Goal: Transaction & Acquisition: Purchase product/service

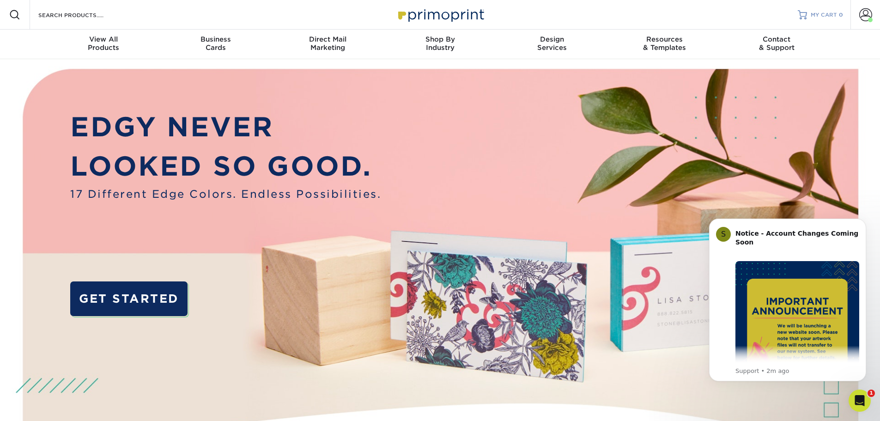
click at [822, 15] on span "MY CART" at bounding box center [823, 15] width 26 height 8
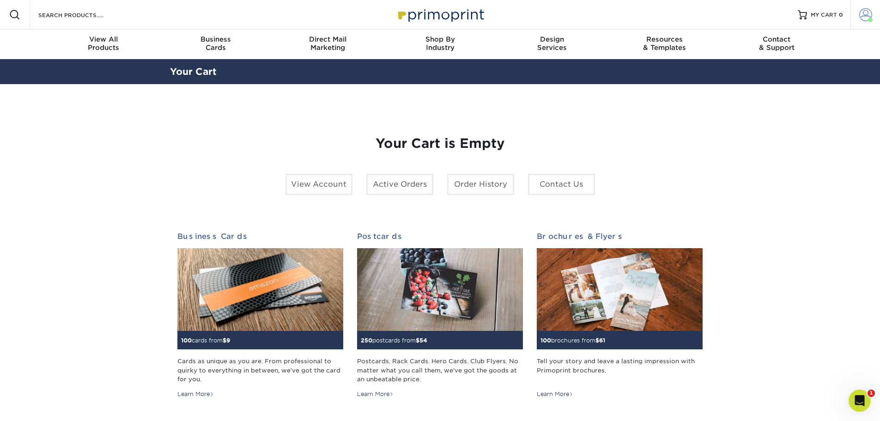
click at [860, 18] on span at bounding box center [865, 14] width 13 height 13
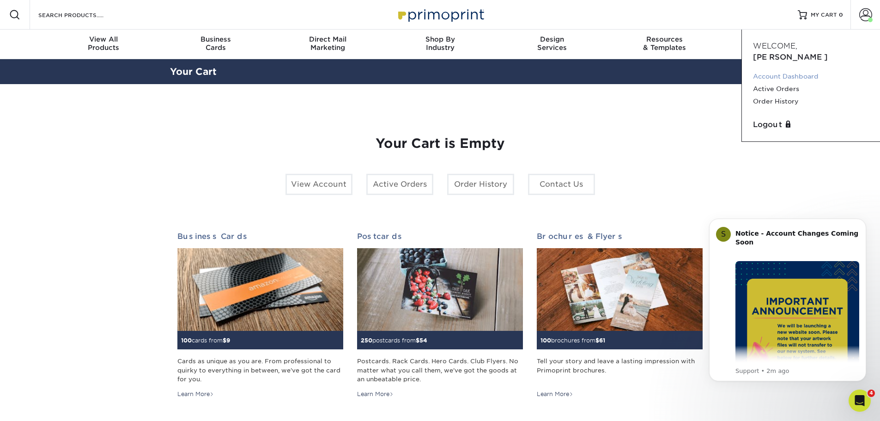
click at [795, 70] on link "Account Dashboard" at bounding box center [811, 76] width 116 height 12
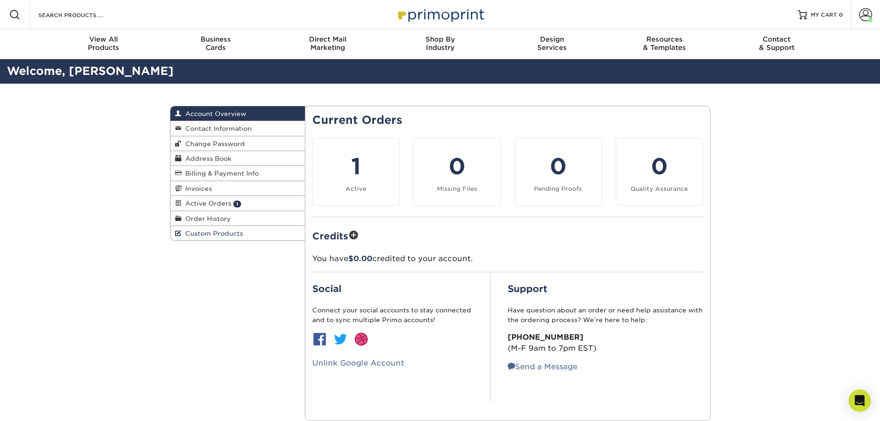
click at [195, 230] on span "Custom Products" at bounding box center [211, 233] width 61 height 7
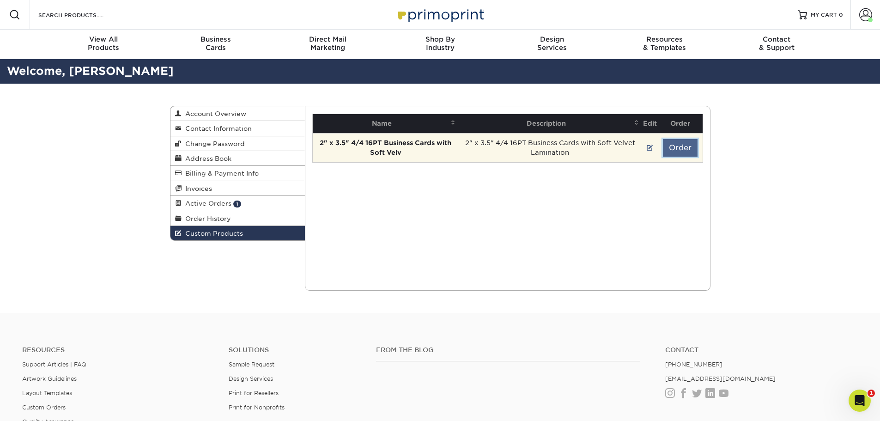
click at [684, 150] on button "Order" at bounding box center [680, 148] width 35 height 18
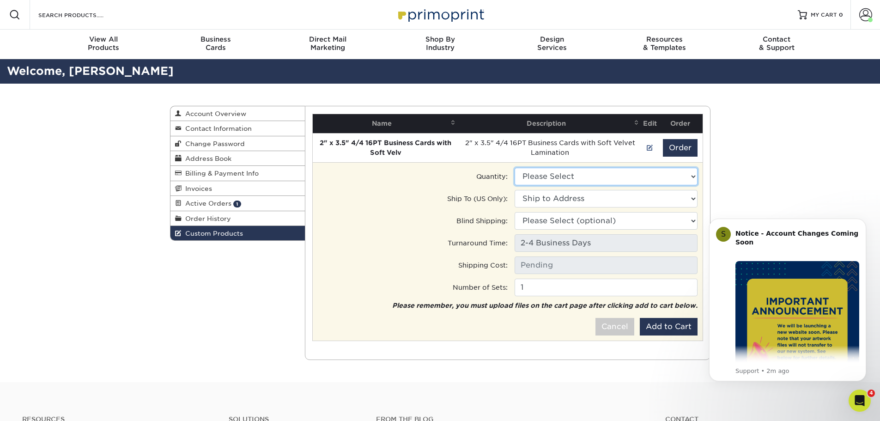
click at [564, 173] on select "Please Select 250 - $120.00 500 - $128.50" at bounding box center [605, 177] width 183 height 18
select select "0"
click at [514, 168] on select "Please Select 250 - $120.00 500 - $128.50" at bounding box center [605, 177] width 183 height 18
type input "Ground: $7.84"
click at [563, 203] on select "Ship to Address 1618 Sullivan Ave, Daly City, CA 1618 Sullivan Avenue #472, Dal…" at bounding box center [605, 199] width 183 height 18
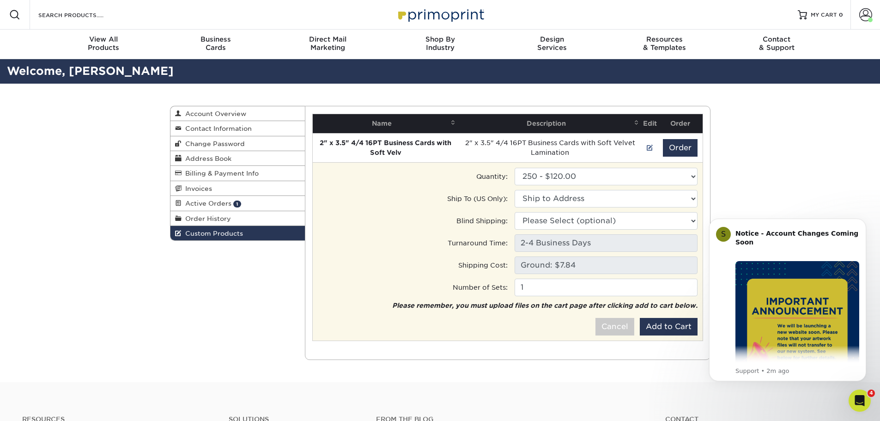
click at [467, 200] on label "Ship To (US Only):" at bounding box center [477, 198] width 60 height 10
click at [626, 219] on select "Please Select (optional) Maurissa Tatum • 1618 Sullivan Ave, Daly City, CA Maur…" at bounding box center [605, 221] width 183 height 18
click at [660, 325] on button "Add to Cart" at bounding box center [669, 327] width 58 height 18
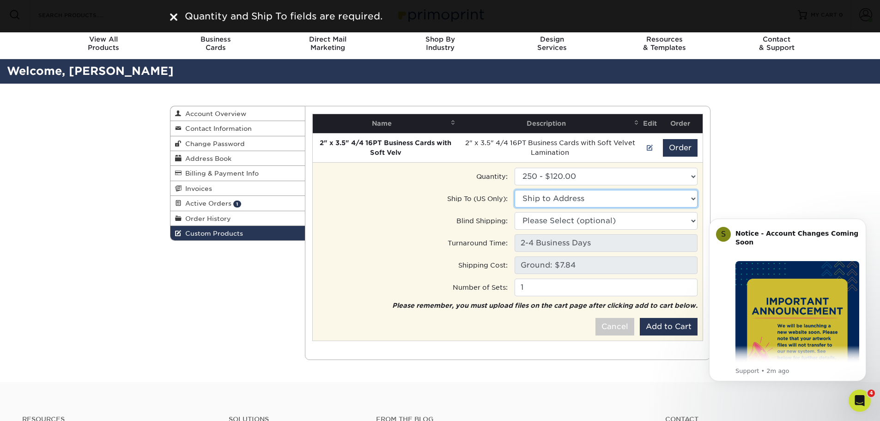
click at [609, 192] on select "Ship to Address Maurissa Tatum • 1618 Sullivan Ave, Daly City, CA Maurissa Tatu…" at bounding box center [605, 199] width 183 height 18
select select "282576"
click at [514, 190] on select "Ship to Address Maurissa Tatum • 1618 Sullivan Ave, Daly City, CA Maurissa Tatu…" at bounding box center [605, 199] width 183 height 18
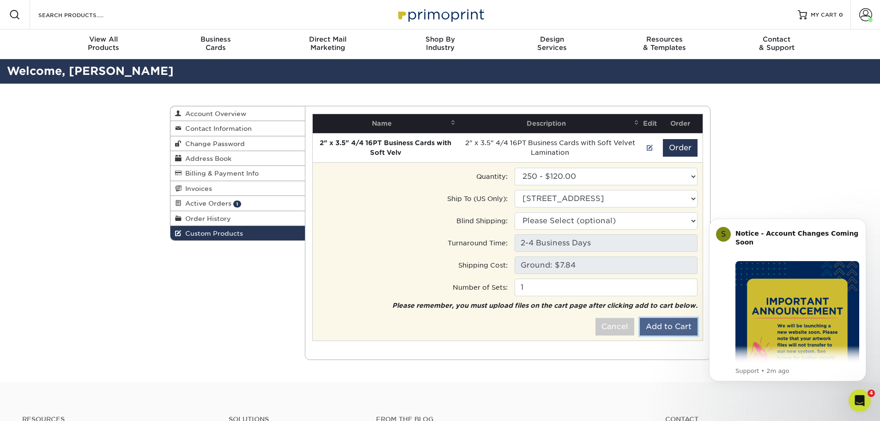
click at [679, 329] on button "Add to Cart" at bounding box center [669, 327] width 58 height 18
click at [673, 324] on button "Add to Cart" at bounding box center [669, 327] width 58 height 18
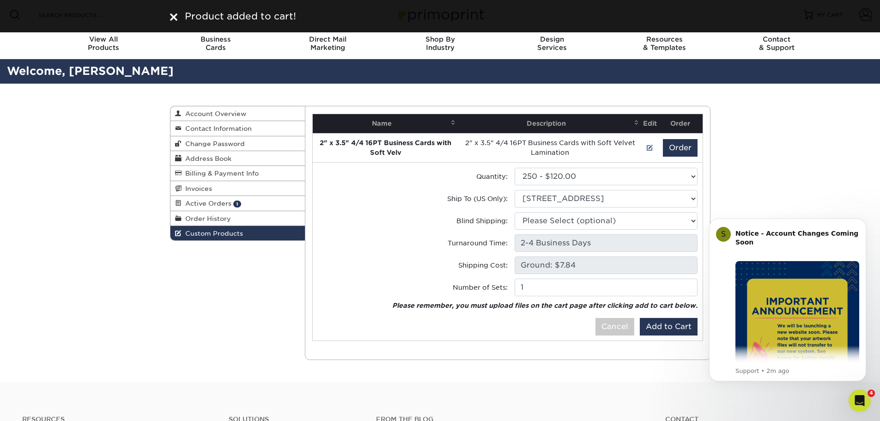
click at [832, 66] on h2 "Welcome, Kathleen" at bounding box center [440, 71] width 880 height 17
click at [827, 14] on div "Product added to cart!" at bounding box center [440, 16] width 880 height 32
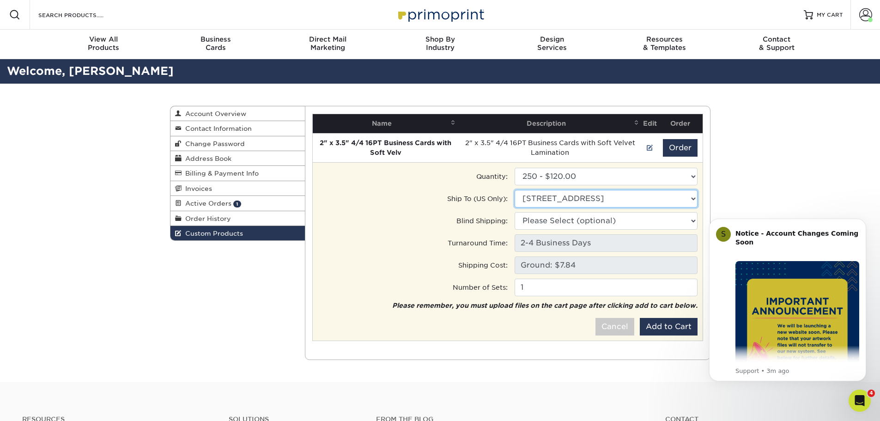
click at [573, 199] on select "Ship to Address 1618 Sullivan Ave, Daly City, CA 1618 Sullivan Avenue #472, Dal…" at bounding box center [605, 199] width 183 height 18
select select
click at [514, 190] on select "Ship to Address Maurissa Tatum • 1618 Sullivan Ave, Daly City, CA Maurissa Tatu…" at bounding box center [605, 199] width 183 height 18
click at [562, 199] on select "Ship to Address Maurissa Tatum • 1618 Sullivan Ave, Daly City, CA Maurissa Tatu…" at bounding box center [605, 199] width 183 height 18
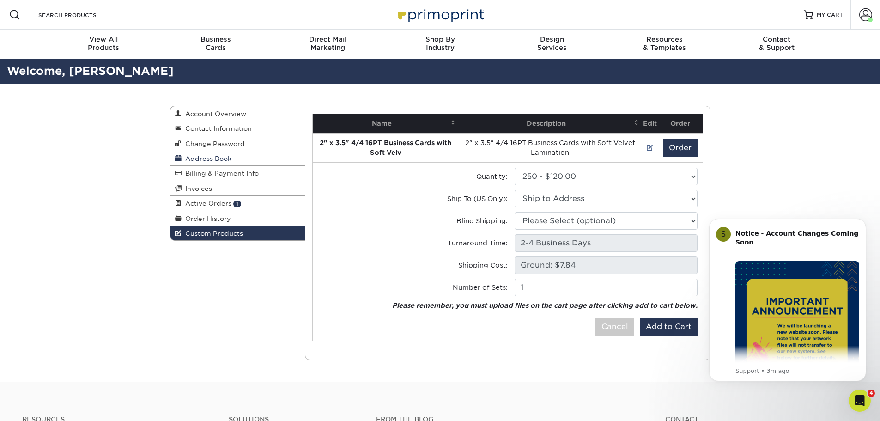
click at [213, 155] on span "Address Book" at bounding box center [206, 158] width 50 height 7
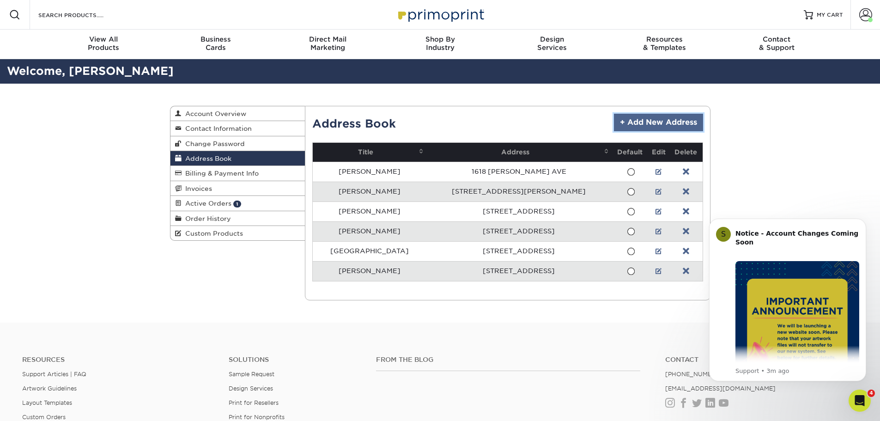
click at [657, 122] on link "+ Add New Address" at bounding box center [658, 123] width 89 height 18
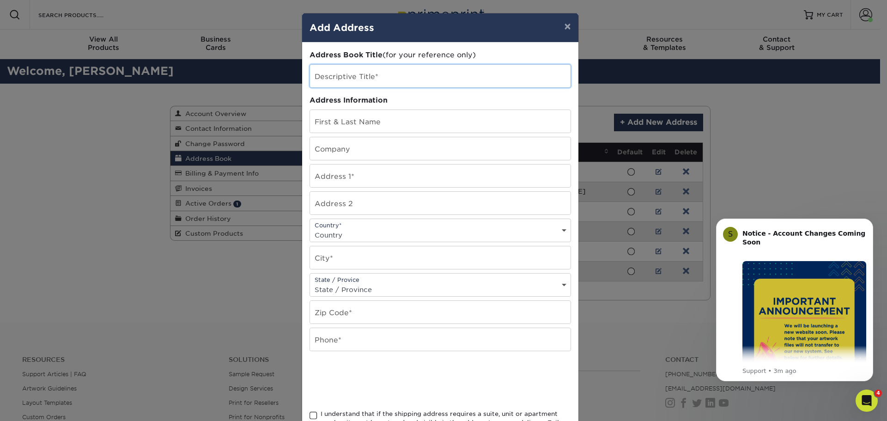
click at [344, 76] on input "text" at bounding box center [440, 76] width 260 height 23
type input "[PERSON_NAME]"
type input "Shaunte Alexander Sosa"
paste input "723 Christensen Way, Rio Vista, CA 94571-1274"
type input "723 Christensen Way, Rio Vista, CA 94571-1274"
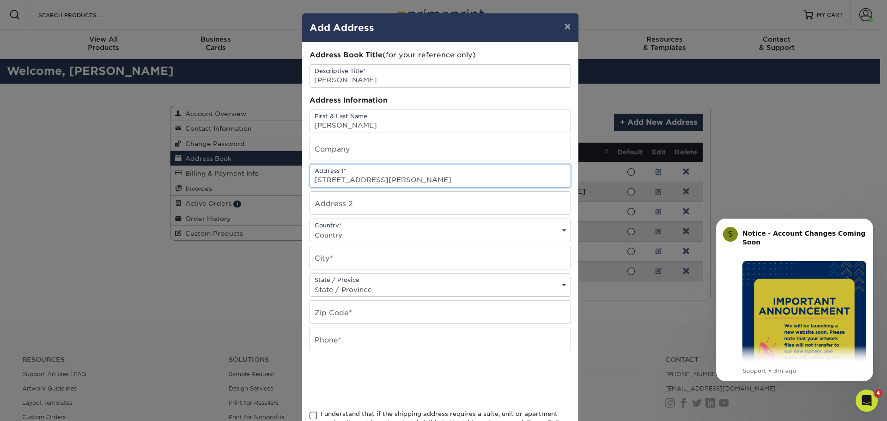
drag, startPoint x: 385, startPoint y: 181, endPoint x: 816, endPoint y: 193, distance: 431.0
click at [792, 189] on div "× Add Address Address Book Title (for your reference only) Descriptive Title* S…" at bounding box center [443, 210] width 887 height 421
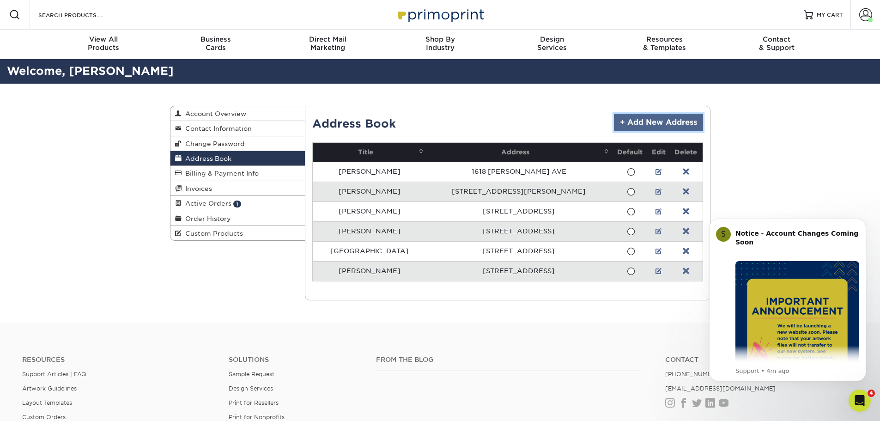
click at [656, 125] on link "+ Add New Address" at bounding box center [658, 123] width 89 height 18
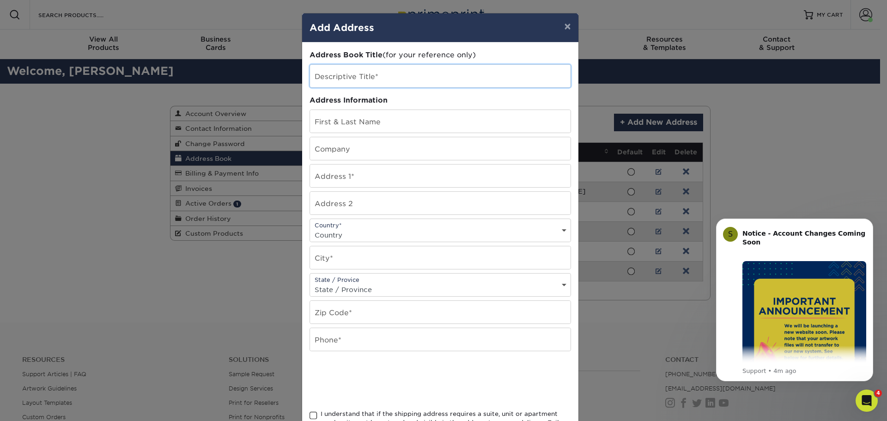
click at [352, 69] on input "text" at bounding box center [440, 76] width 260 height 23
type input "[PERSON_NAME]"
type input "Shaunte Alexander Sosa"
paste input "723 Christensen Way, Rio Vista, CA 94571-1274"
drag, startPoint x: 390, startPoint y: 178, endPoint x: 419, endPoint y: 179, distance: 29.1
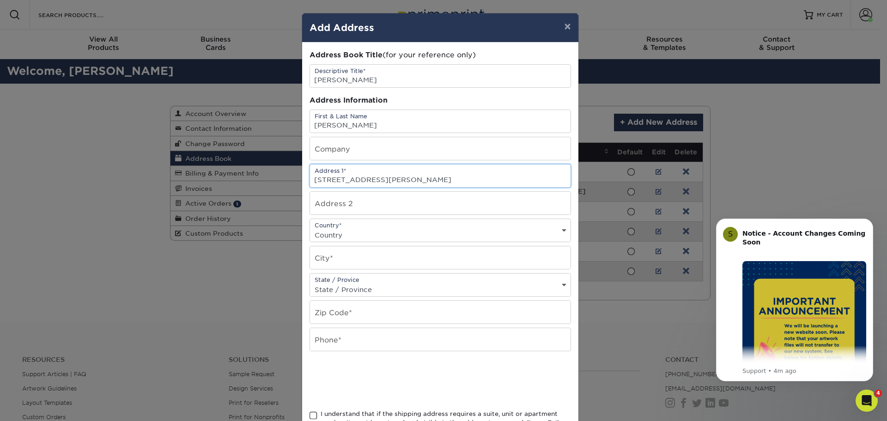
click at [420, 179] on input "723 Christensen Way, Rio Vista, CA 94571-1274" at bounding box center [440, 175] width 260 height 23
drag, startPoint x: 389, startPoint y: 179, endPoint x: 476, endPoint y: 175, distance: 86.9
click at [476, 175] on input "723 Christensen Way, Rio Vista, CA 94571-1274" at bounding box center [440, 175] width 260 height 23
type input "723 Christensen Way,"
click at [367, 229] on select "Country United States Canada ----------------------------- Afghanistan Albania …" at bounding box center [440, 234] width 260 height 13
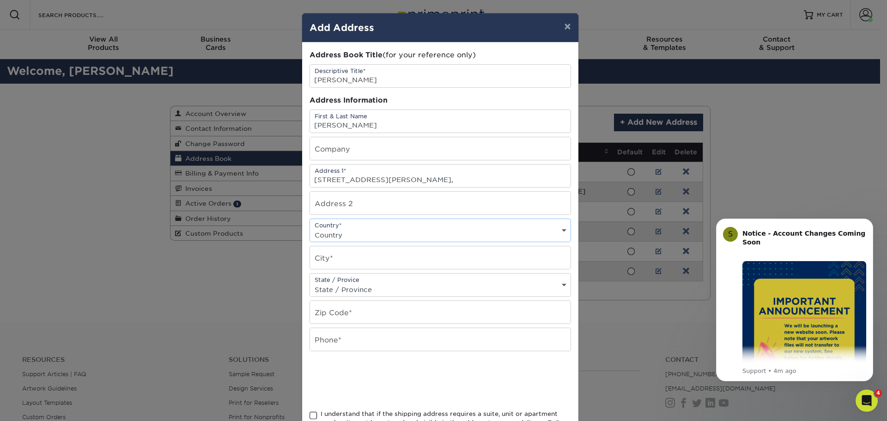
select select "US"
click at [310, 228] on select "Country United States Canada ----------------------------- Afghanistan Albania …" at bounding box center [440, 234] width 260 height 13
click at [344, 266] on input "text" at bounding box center [440, 257] width 260 height 23
paste input "Rio Vista, CA 94571-1274"
drag, startPoint x: 342, startPoint y: 262, endPoint x: 418, endPoint y: 261, distance: 76.2
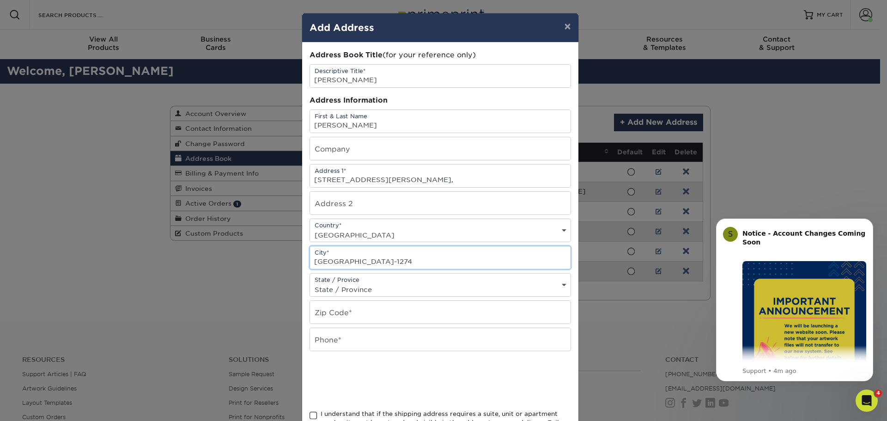
click at [418, 261] on input "Rio Vista, CA 94571-1274" at bounding box center [440, 257] width 260 height 23
type input "Rio Vista"
click at [355, 291] on select "State / Province Alabama Alaska Arizona Arkansas California Colorado Connecticu…" at bounding box center [440, 289] width 260 height 13
select select "CA"
click at [310, 283] on select "State / Province Alabama Alaska Arizona Arkansas California Colorado Connecticu…" at bounding box center [440, 289] width 260 height 13
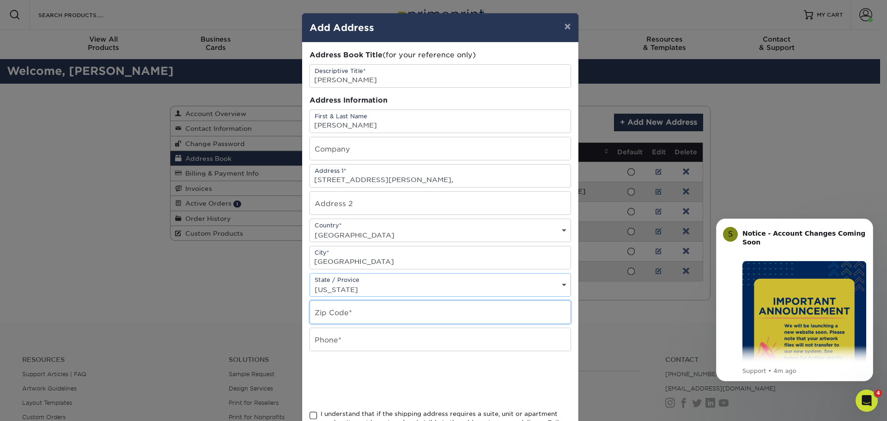
click at [347, 312] on input "text" at bounding box center [440, 312] width 260 height 23
paste input ", CA 94571-1274"
type input ", CA 94571-1274"
drag, startPoint x: 329, startPoint y: 315, endPoint x: 213, endPoint y: 329, distance: 116.7
click at [213, 329] on div "× Add Address Address Book Title (for your reference only) Descriptive Title* S…" at bounding box center [443, 210] width 887 height 421
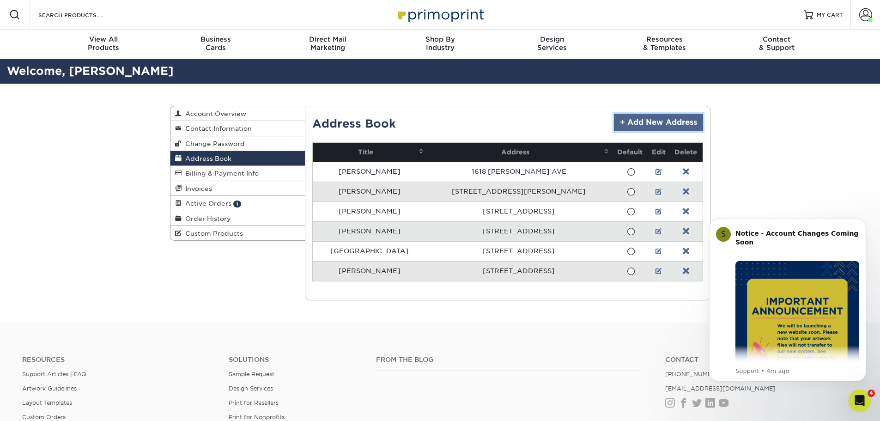
click at [665, 119] on link "+ Add New Address" at bounding box center [658, 123] width 89 height 18
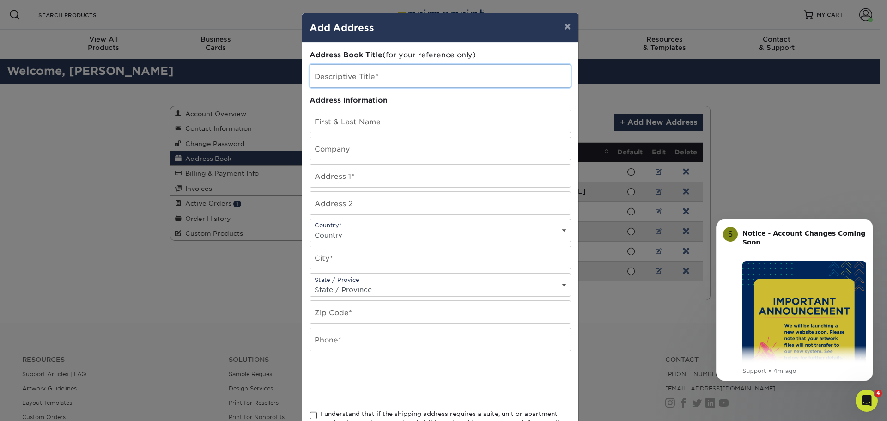
click at [364, 76] on input "text" at bounding box center [440, 76] width 260 height 23
type input "[PERSON_NAME]"
type input "Shaunte Alexander Sosa"
type input "723 Christensen Way"
click at [361, 261] on input "text" at bounding box center [440, 257] width 260 height 23
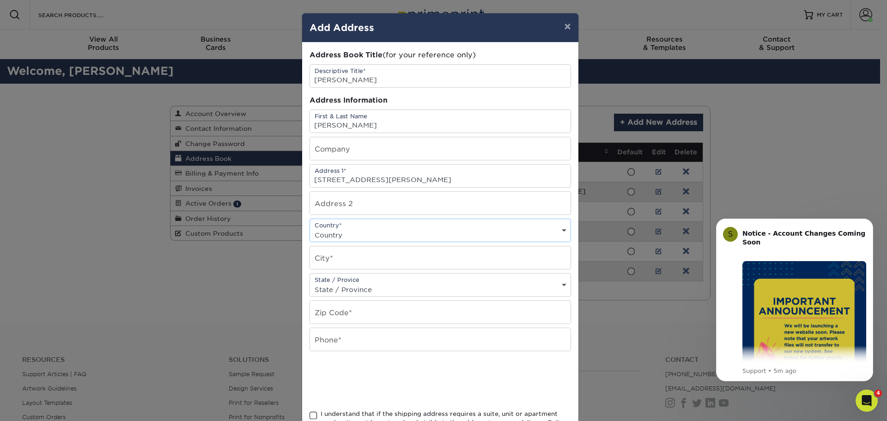
select select "US"
type input "T"
type input "Rio Vista"
select select "CA"
paste input "94571-1274"
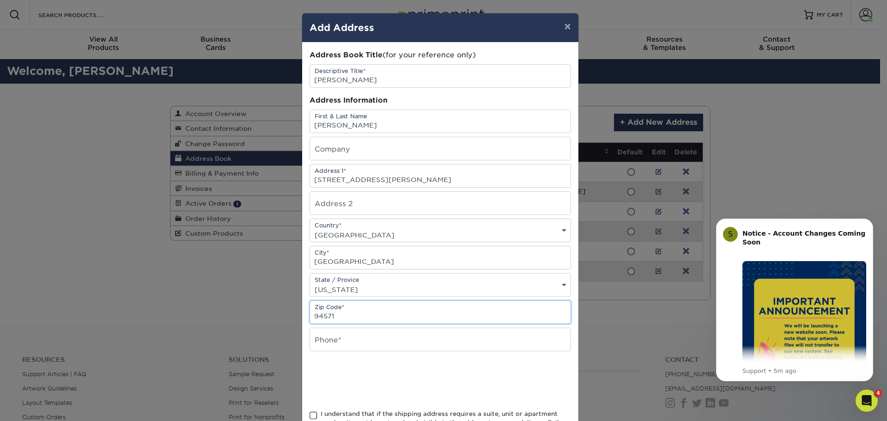
type input "94571"
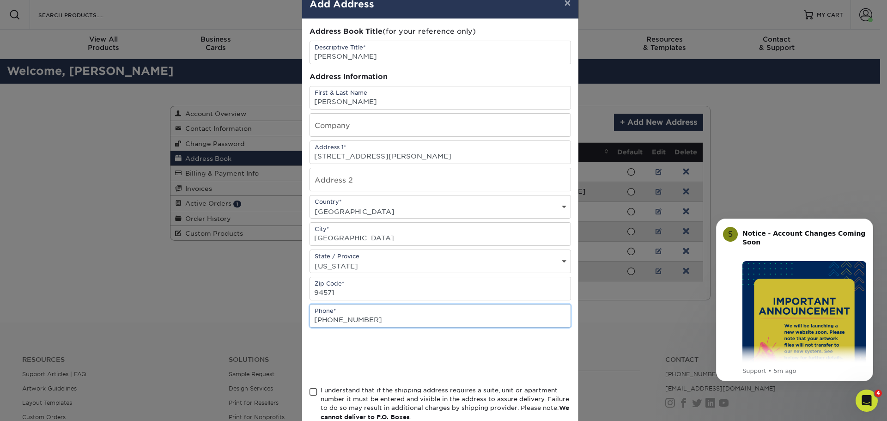
scroll to position [46, 0]
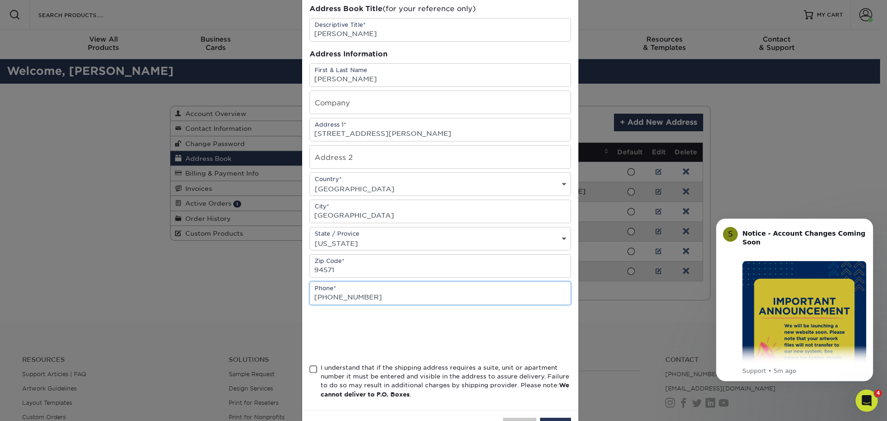
type input "510-750-2575"
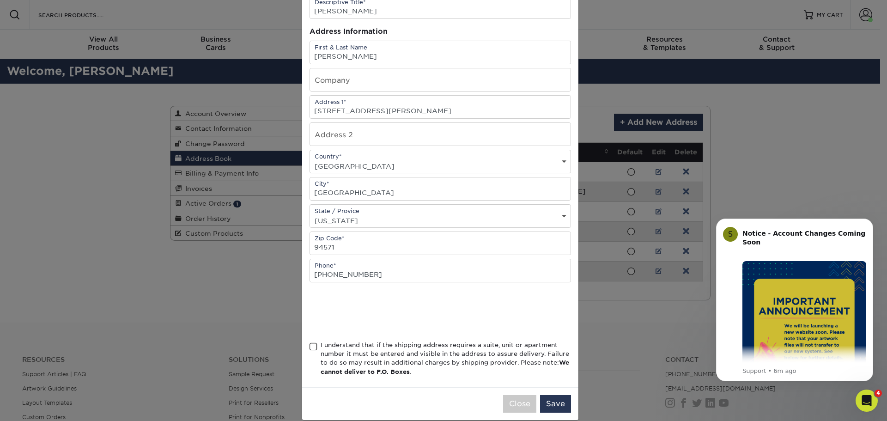
scroll to position [81, 0]
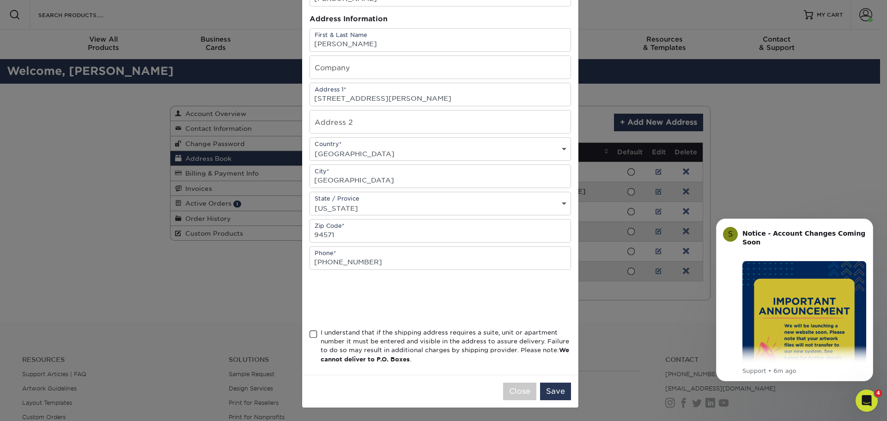
click at [309, 333] on span at bounding box center [313, 334] width 8 height 9
click at [0, 0] on input "I understand that if the shipping address requires a suite, unit or apartment n…" at bounding box center [0, 0] width 0 height 0
click at [561, 387] on button "Save" at bounding box center [555, 391] width 31 height 18
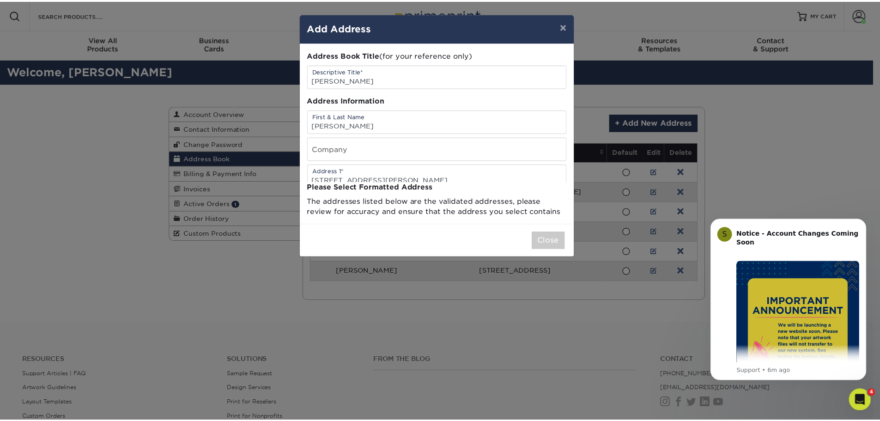
scroll to position [0, 0]
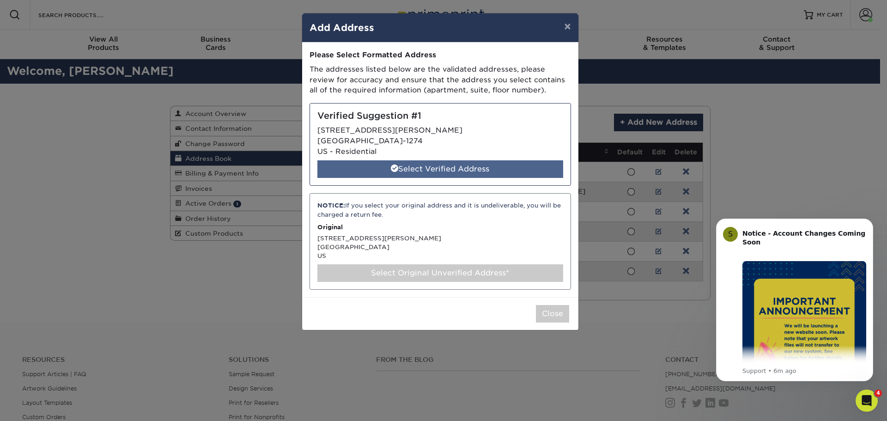
click at [419, 169] on div "Select Verified Address" at bounding box center [440, 169] width 246 height 18
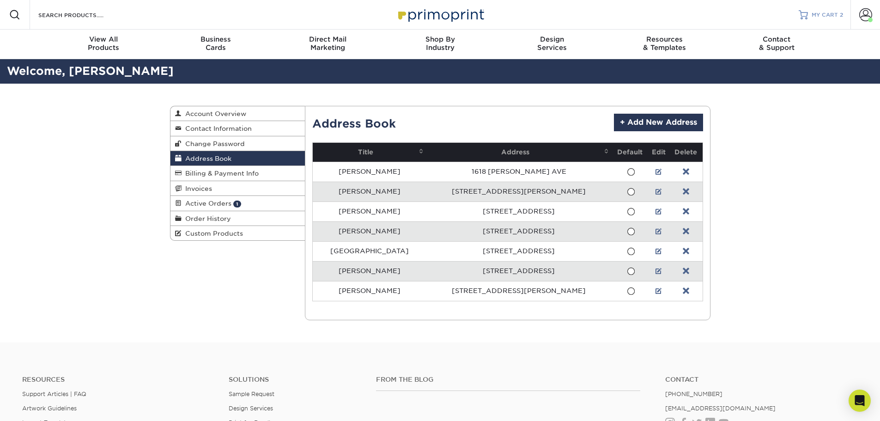
click at [821, 15] on span "MY CART" at bounding box center [824, 15] width 26 height 8
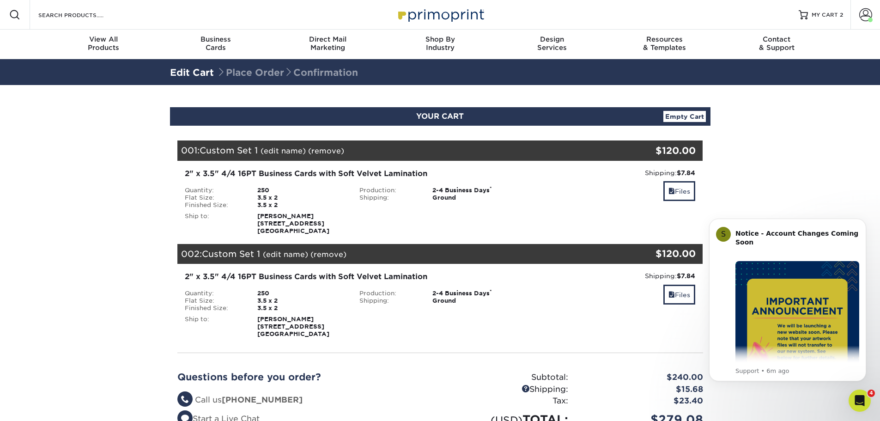
click at [326, 254] on link "(remove)" at bounding box center [328, 254] width 36 height 9
click at [496, 253] on link "Yes" at bounding box center [499, 254] width 13 height 9
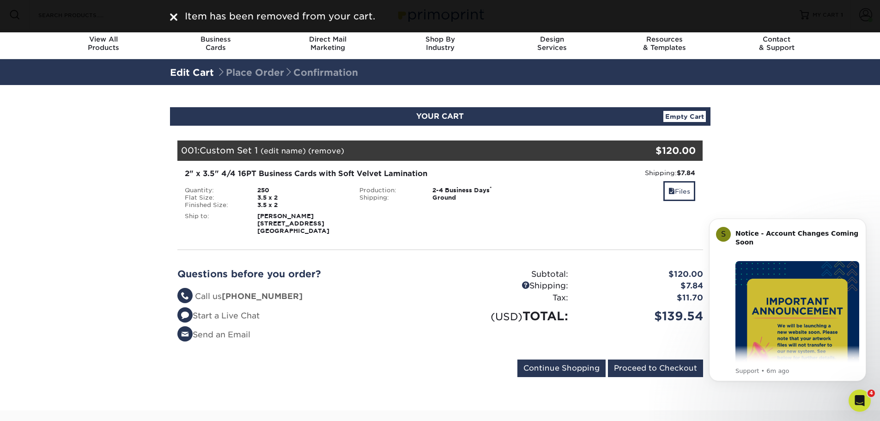
click at [292, 155] on div "001: Custom Set 1 (edit name) (remove) Are you sure you want to remove this pro…" at bounding box center [396, 150] width 438 height 20
click at [278, 152] on link "(edit name)" at bounding box center [282, 150] width 45 height 9
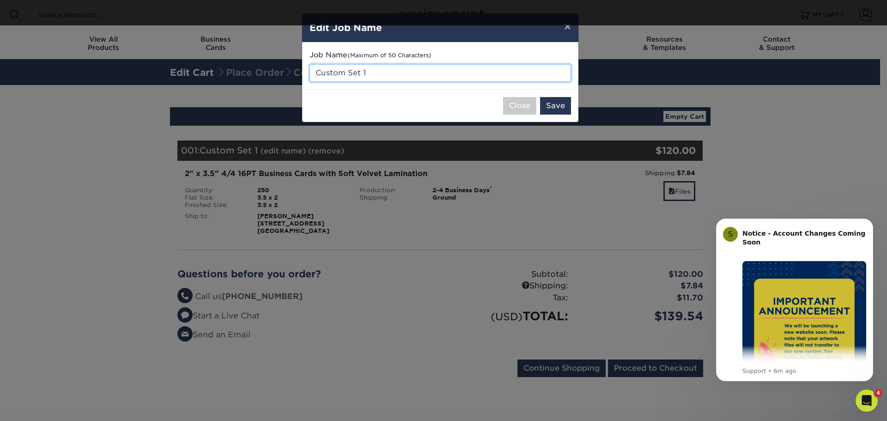
drag, startPoint x: 435, startPoint y: 73, endPoint x: 212, endPoint y: 81, distance: 223.6
click at [212, 81] on div "× Edit Job Name Job Name (Maximum of 50 Characters) Custom Set 1 Close Save" at bounding box center [443, 210] width 887 height 421
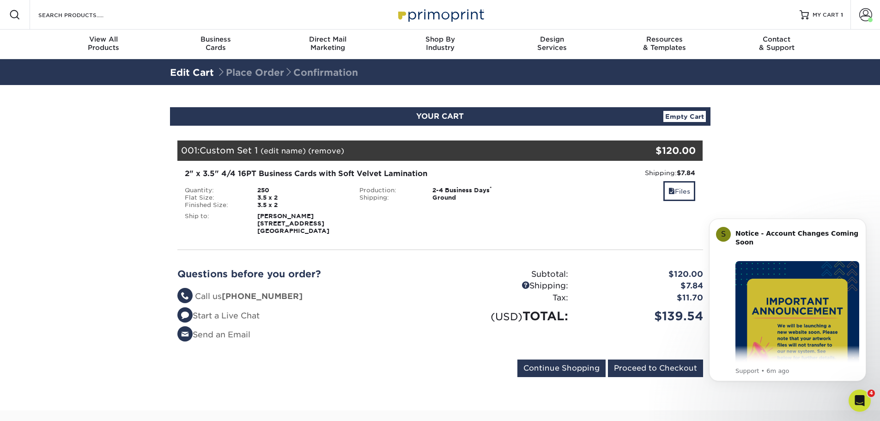
click at [279, 151] on link "(edit name)" at bounding box center [282, 150] width 45 height 9
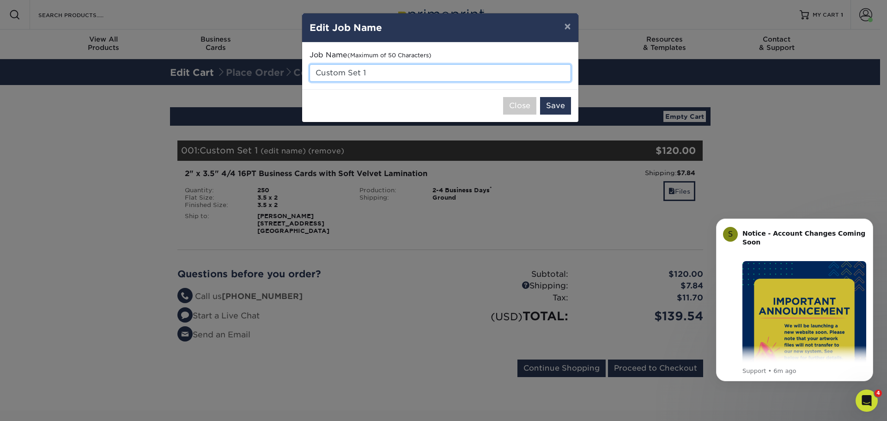
drag, startPoint x: 381, startPoint y: 72, endPoint x: 318, endPoint y: 73, distance: 63.3
click at [318, 73] on input "Custom Set 1" at bounding box center [439, 73] width 261 height 18
type input "C"
type input "[PERSON_NAME]"
click at [551, 100] on button "Save" at bounding box center [555, 106] width 31 height 18
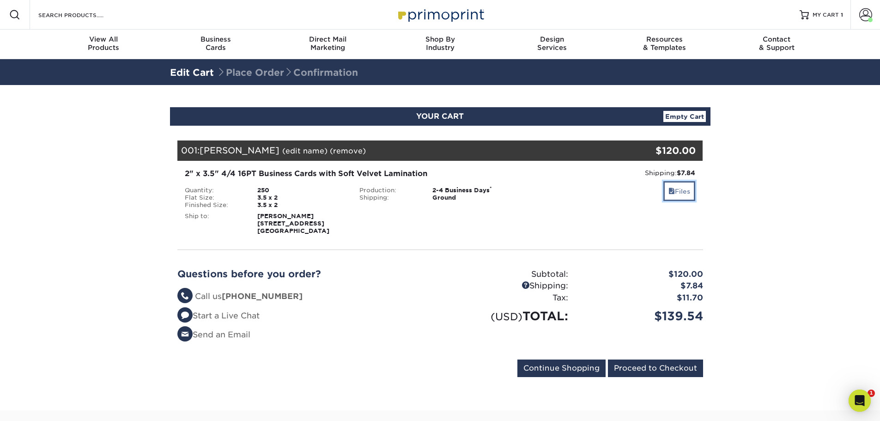
click at [679, 188] on link "Files" at bounding box center [679, 191] width 32 height 20
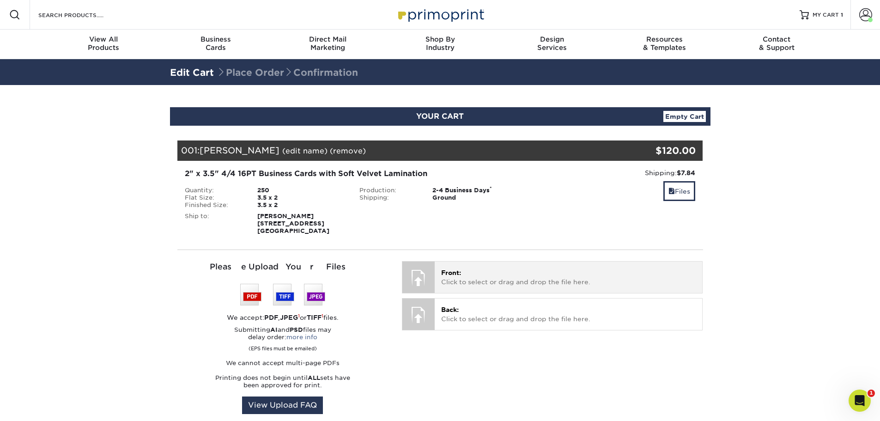
click at [428, 278] on div at bounding box center [418, 277] width 32 height 32
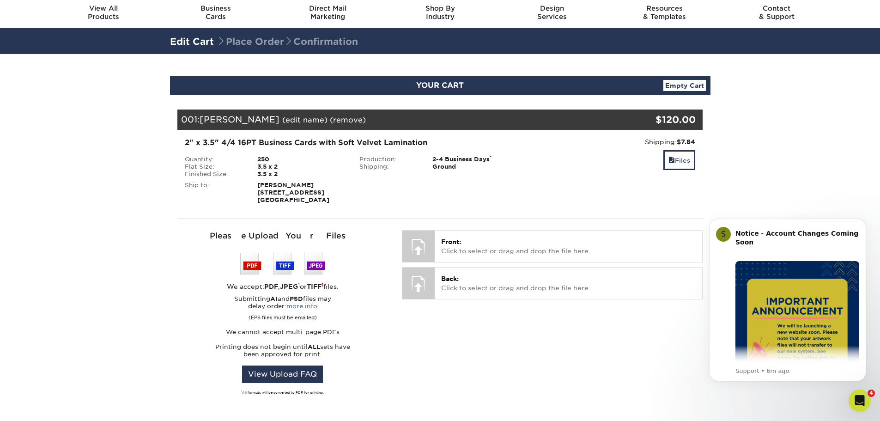
scroll to position [46, 0]
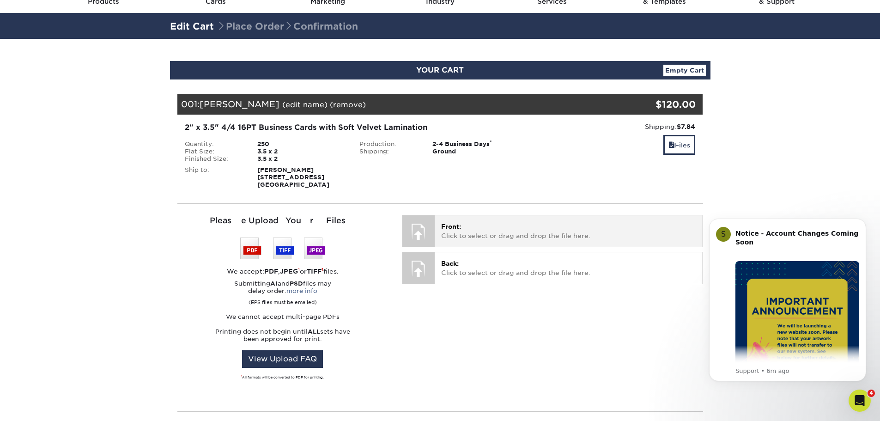
click at [465, 230] on p "Front: Click to select or drag and drop the file here." at bounding box center [568, 231] width 254 height 19
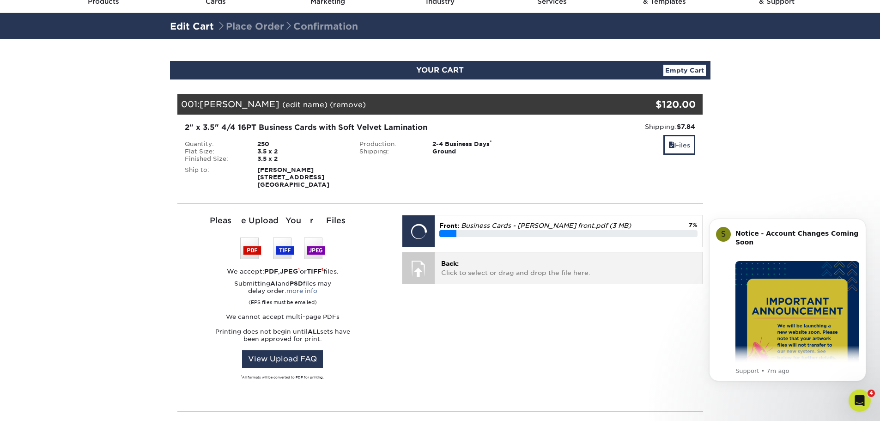
click at [469, 266] on p "Back: Click to select or drag and drop the file here." at bounding box center [568, 268] width 254 height 19
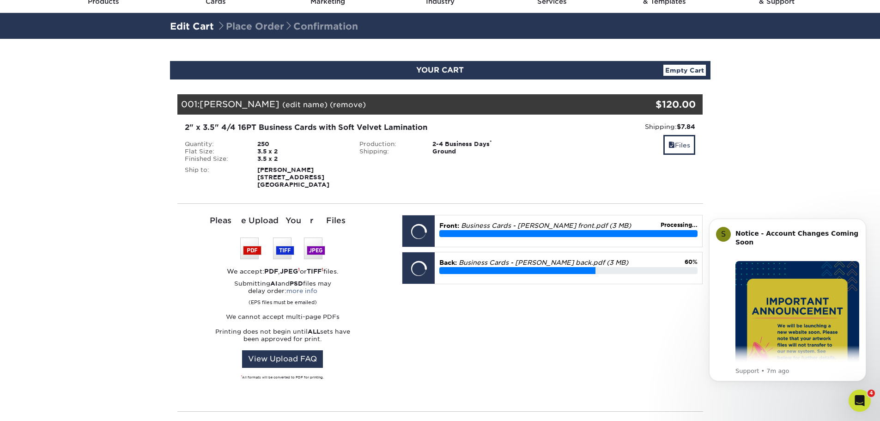
click at [305, 176] on div "Kathleen Sebastian 331 S 27th St Richmond, CA 94804" at bounding box center [301, 177] width 102 height 22
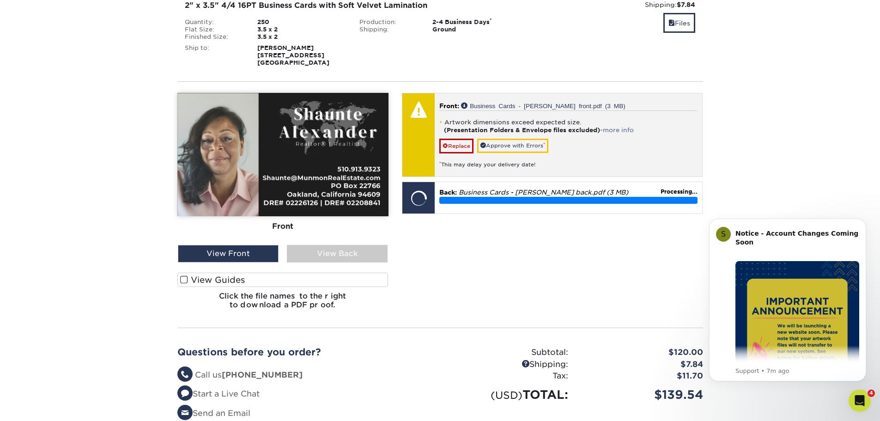
scroll to position [185, 0]
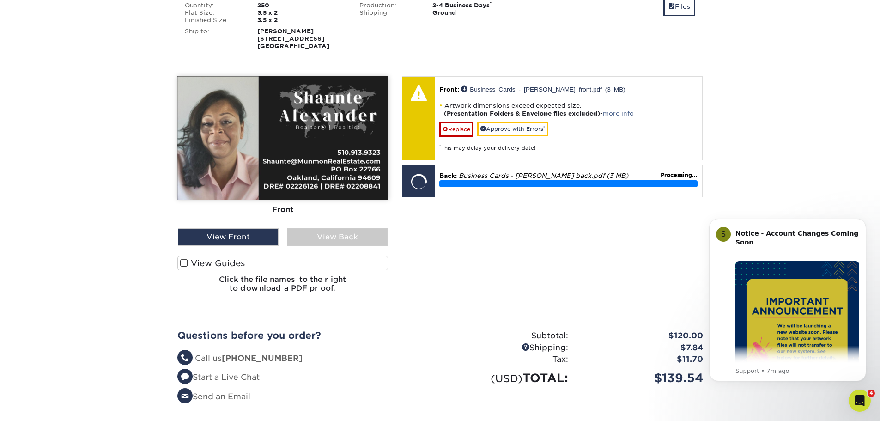
click at [184, 266] on span at bounding box center [184, 263] width 8 height 9
click at [0, 0] on input "View Guides" at bounding box center [0, 0] width 0 height 0
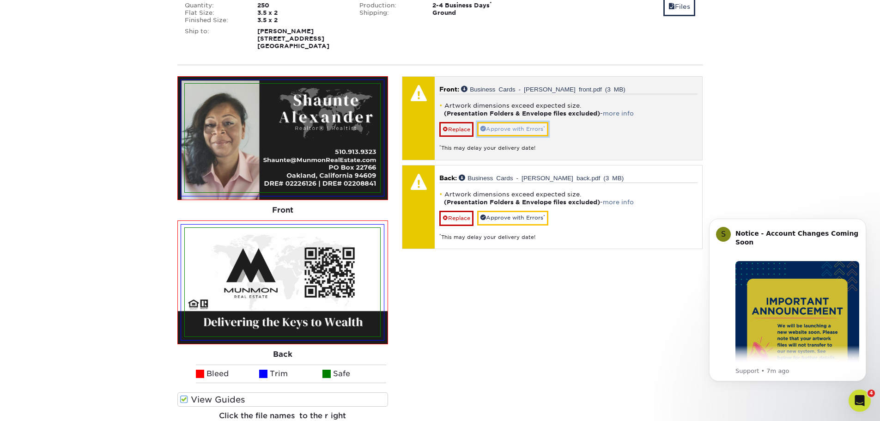
click at [515, 128] on link "Approve with Errors *" at bounding box center [512, 129] width 71 height 14
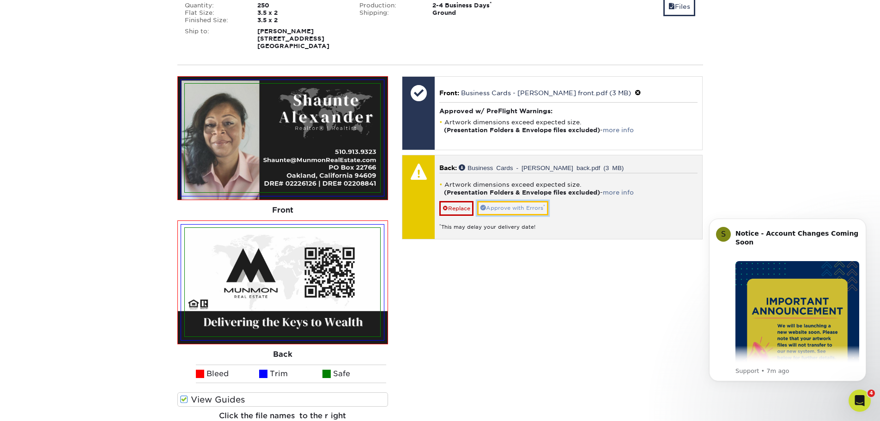
click at [513, 208] on link "Approve with Errors *" at bounding box center [512, 208] width 71 height 14
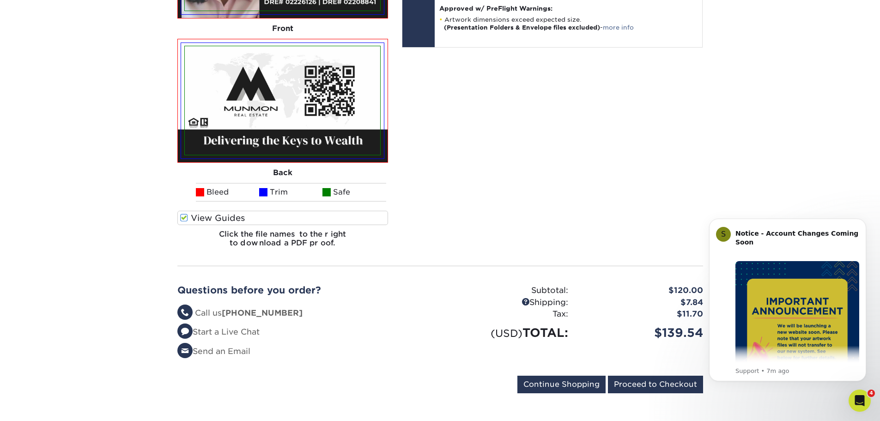
scroll to position [369, 0]
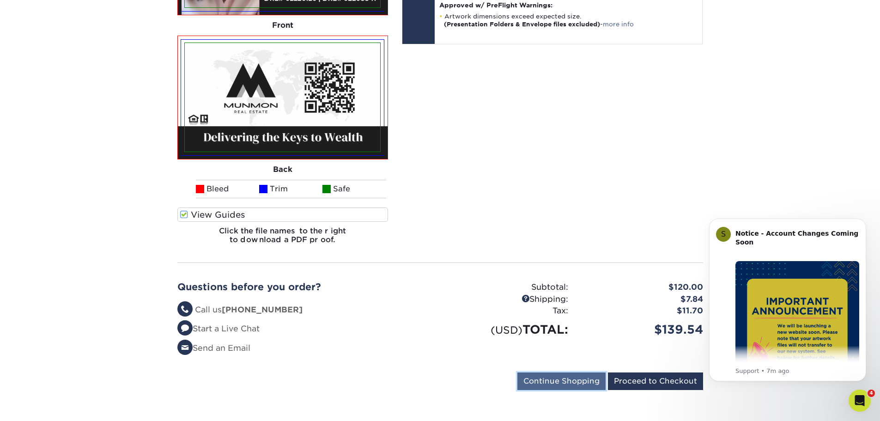
click at [539, 386] on input "Continue Shopping" at bounding box center [561, 381] width 88 height 18
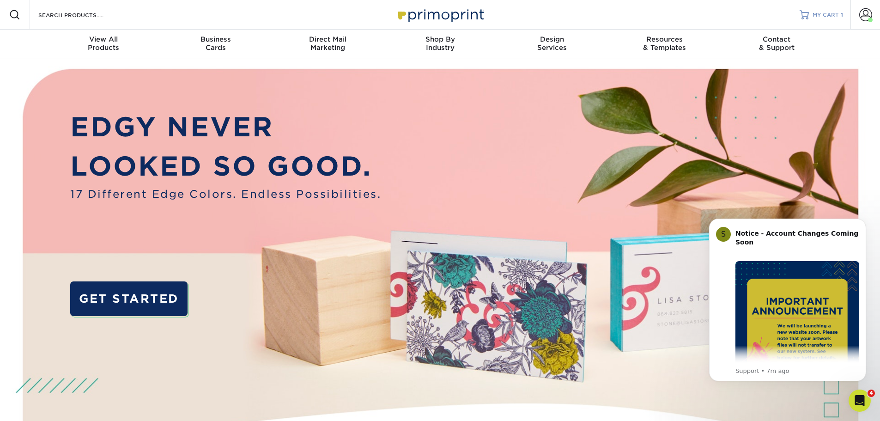
click at [833, 13] on span "MY CART" at bounding box center [825, 15] width 26 height 8
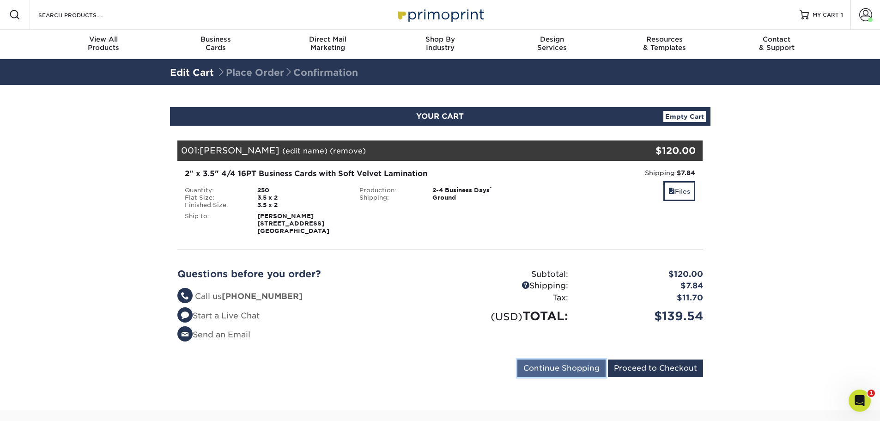
click at [554, 368] on input "Continue Shopping" at bounding box center [561, 368] width 88 height 18
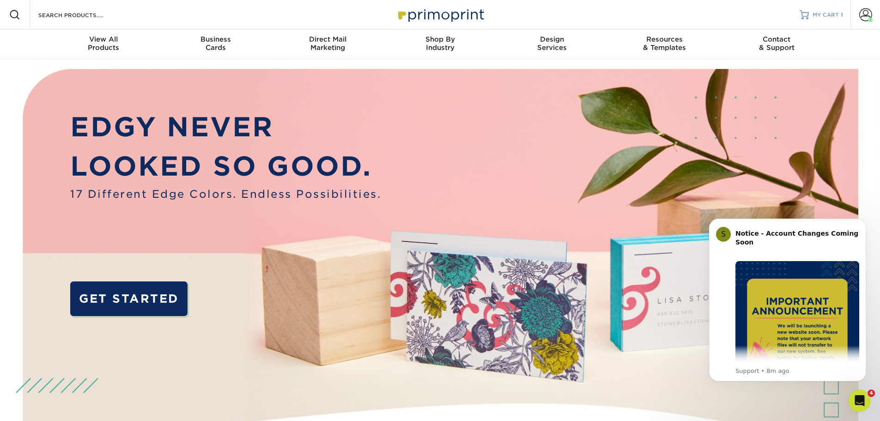
click at [814, 12] on span "MY CART" at bounding box center [825, 15] width 26 height 8
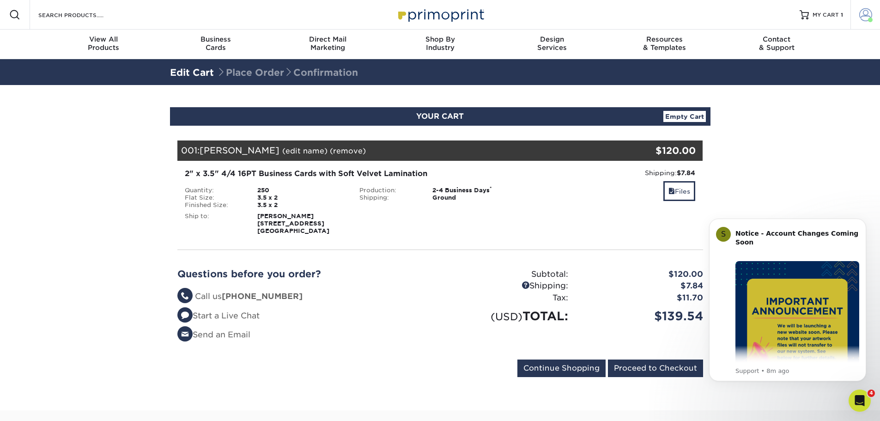
click at [852, 15] on link "Account" at bounding box center [865, 15] width 30 height 30
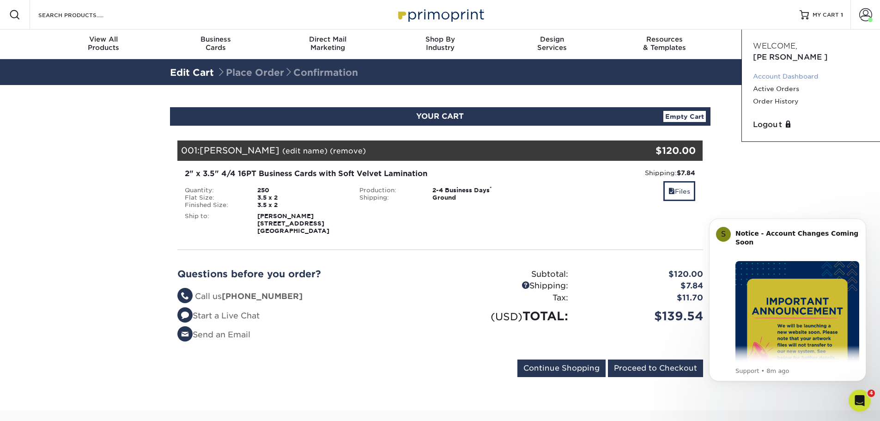
click at [776, 70] on link "Account Dashboard" at bounding box center [811, 76] width 116 height 12
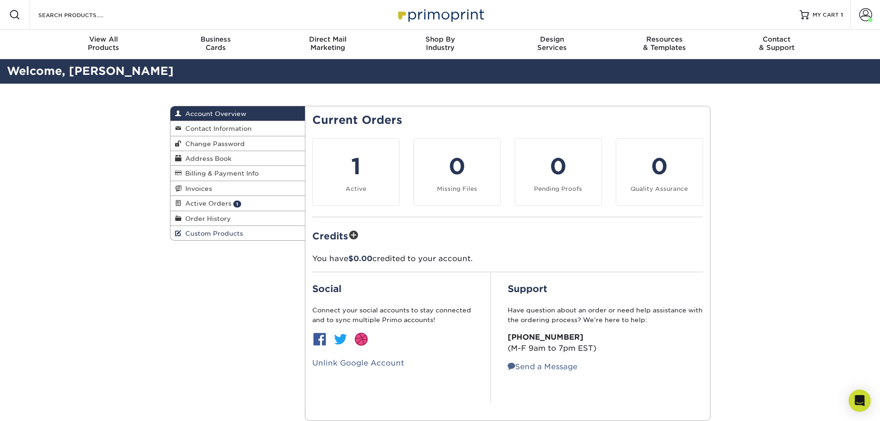
click at [190, 233] on span "Custom Products" at bounding box center [211, 233] width 61 height 7
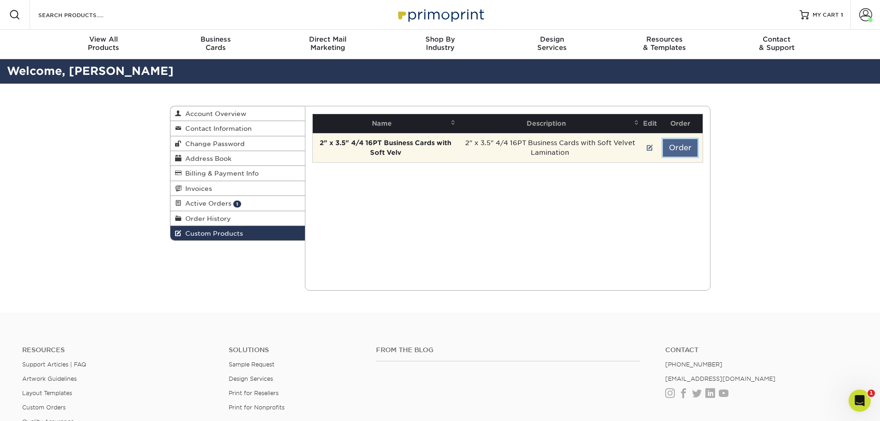
click at [682, 149] on button "Order" at bounding box center [680, 148] width 35 height 18
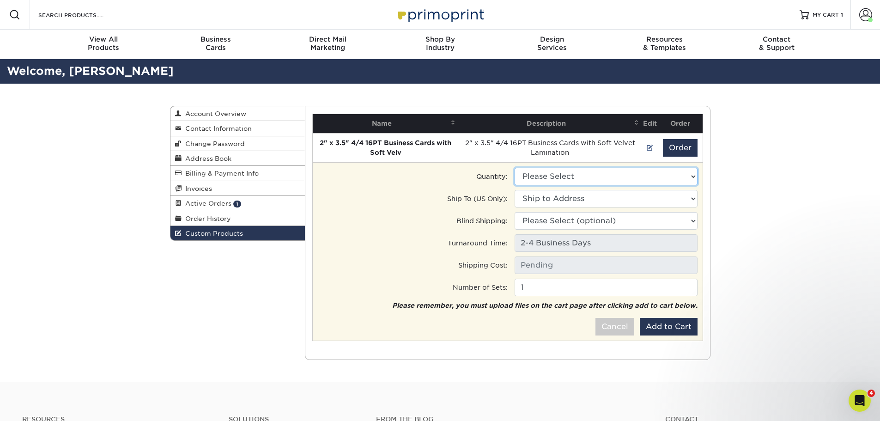
click at [637, 175] on select "Please Select 250 - $120.00 500 - $128.50" at bounding box center [605, 177] width 183 height 18
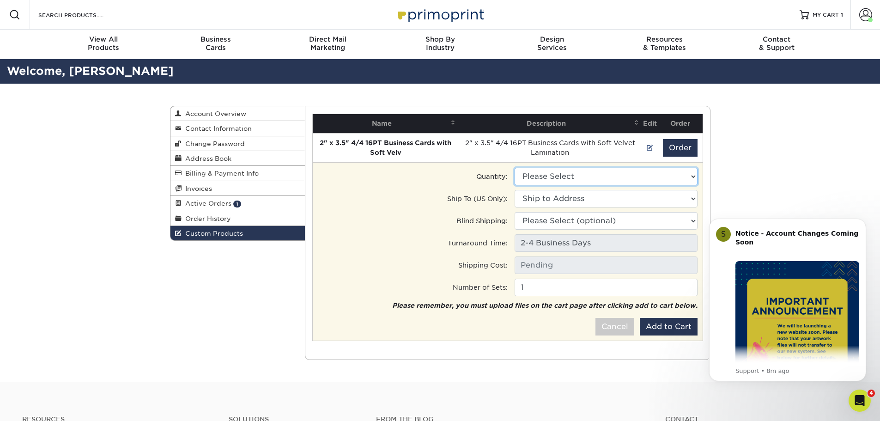
select select "0"
click at [514, 168] on select "Please Select 250 - $120.00 500 - $128.50" at bounding box center [605, 177] width 183 height 18
type input "Ground: $7.84"
click at [579, 195] on select "Ship to Address 1618 Sullivan Ave, Daly City, CA 1618 Sullivan Avenue #472, Dal…" at bounding box center [605, 199] width 183 height 18
select select "285053"
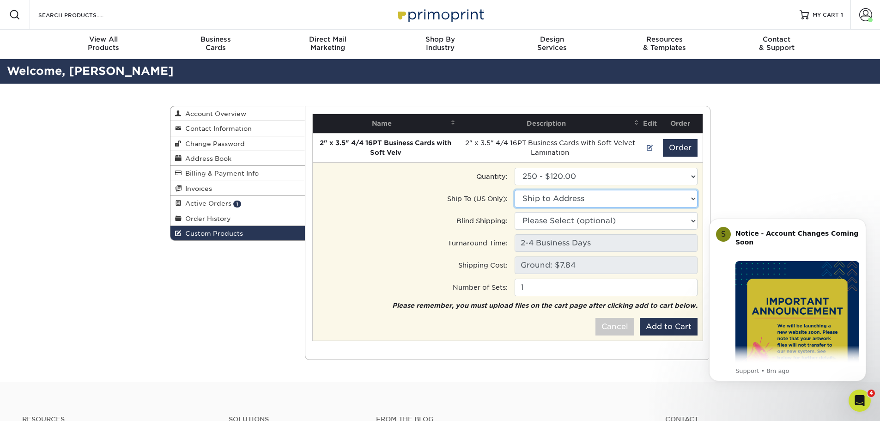
click at [514, 190] on select "Ship to Address Maurissa Tatum • 1618 Sullivan Ave, Daly City, CA Maurissa Tatu…" at bounding box center [605, 199] width 183 height 18
click at [586, 224] on select "Please Select (optional) 1618 Sullivan Ave, Daly City, CA 1618 Sullivan Avenue …" at bounding box center [605, 221] width 183 height 18
click at [586, 224] on select "Please Select (optional) Maurissa Tatum • 1618 Sullivan Ave, Daly City, CA Maur…" at bounding box center [605, 221] width 183 height 18
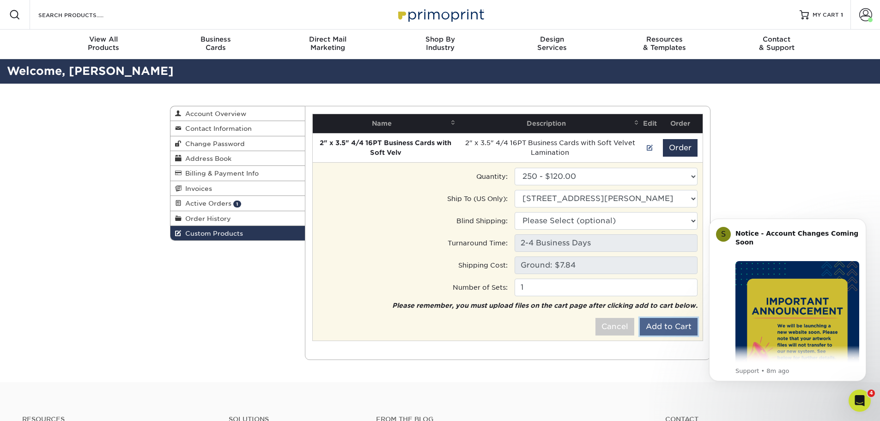
click at [669, 325] on button "Add to Cart" at bounding box center [669, 327] width 58 height 18
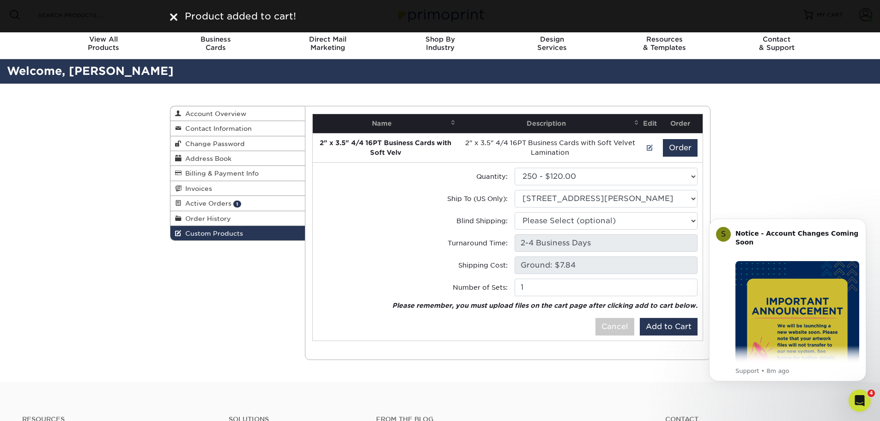
click at [822, 13] on div "Product added to cart!" at bounding box center [440, 16] width 880 height 32
click at [819, 103] on div "Custom Products Account Overview Contact Information Change Password Address Bo…" at bounding box center [440, 233] width 880 height 298
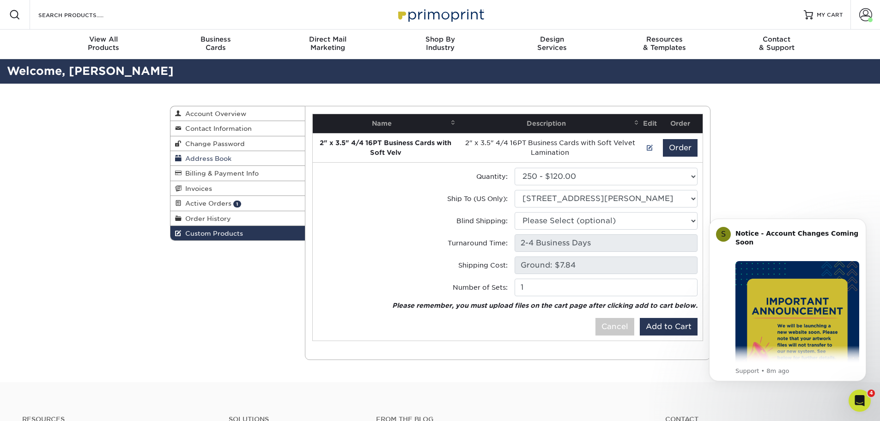
click at [222, 157] on span "Address Book" at bounding box center [206, 158] width 50 height 7
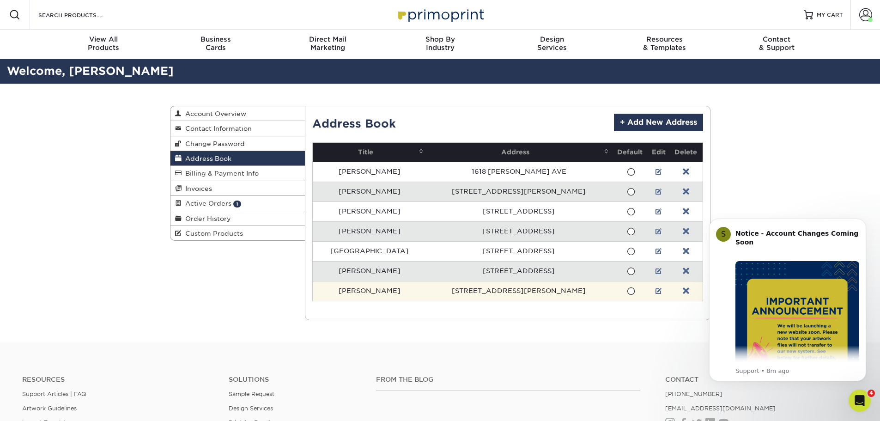
click at [378, 289] on td "[PERSON_NAME]" at bounding box center [370, 291] width 114 height 20
click at [655, 291] on link at bounding box center [658, 290] width 6 height 7
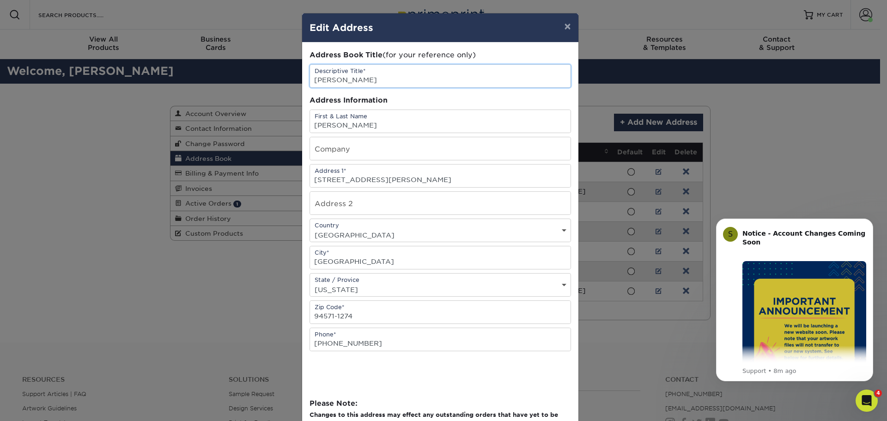
click at [381, 79] on input "[PERSON_NAME]" at bounding box center [440, 76] width 260 height 23
drag, startPoint x: 401, startPoint y: 124, endPoint x: 342, endPoint y: 124, distance: 58.6
click at [342, 124] on input "[PERSON_NAME]" at bounding box center [440, 121] width 260 height 23
click at [360, 84] on input "[PERSON_NAME]" at bounding box center [440, 76] width 260 height 23
paste input "Alexander Sosa"
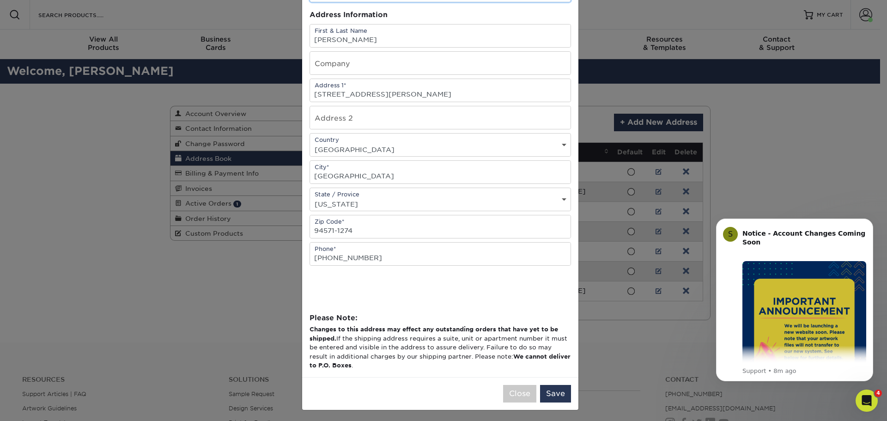
scroll to position [88, 0]
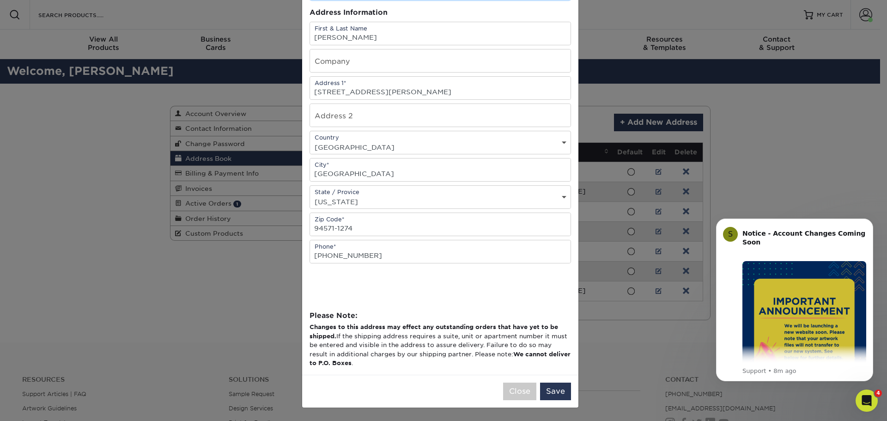
type input "[PERSON_NAME]"
click at [551, 389] on button "Save" at bounding box center [555, 391] width 31 height 18
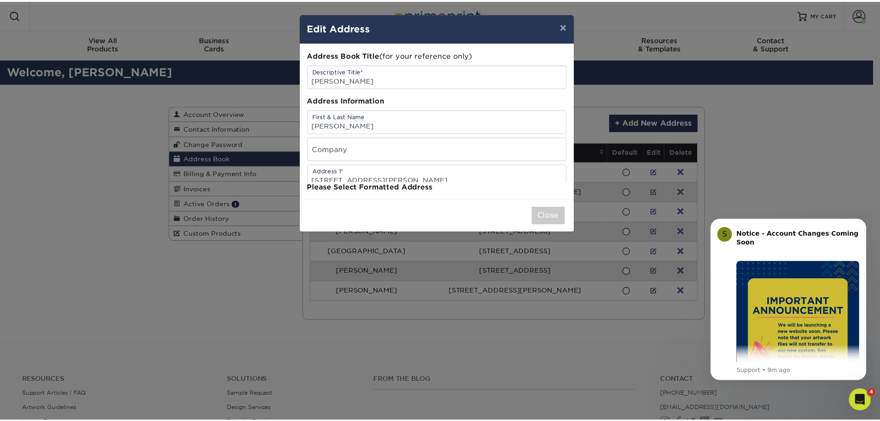
scroll to position [0, 0]
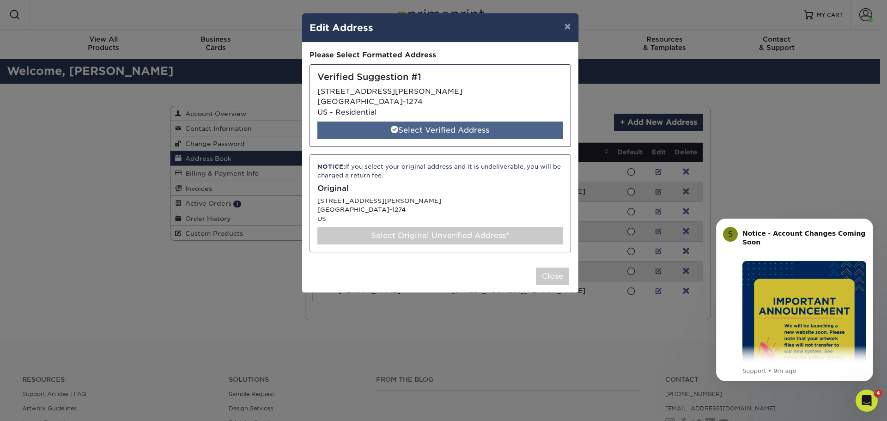
click at [459, 129] on div "Select Verified Address" at bounding box center [440, 130] width 246 height 18
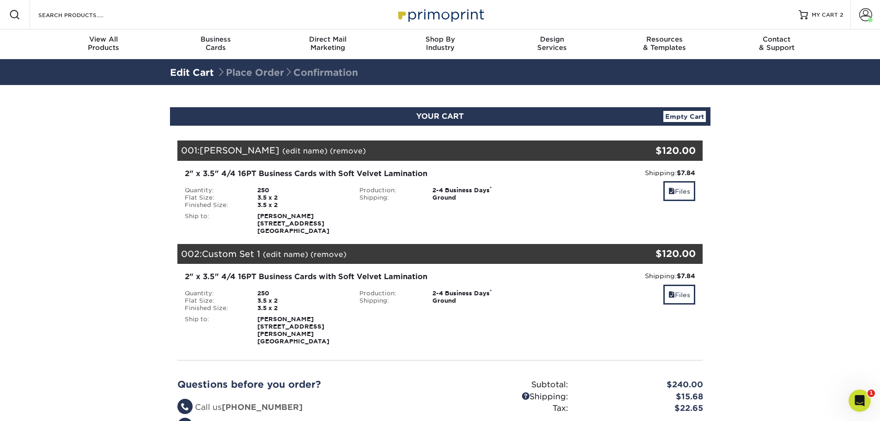
click at [330, 151] on link "(remove)" at bounding box center [348, 150] width 36 height 9
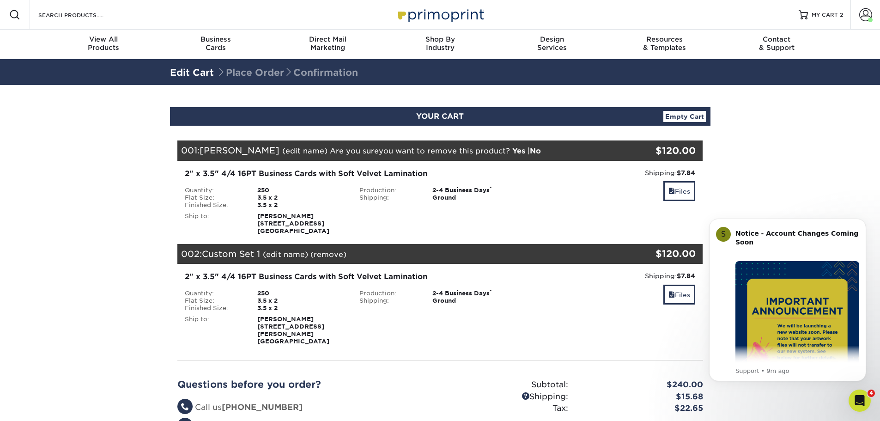
click at [512, 151] on link "Yes" at bounding box center [518, 150] width 13 height 9
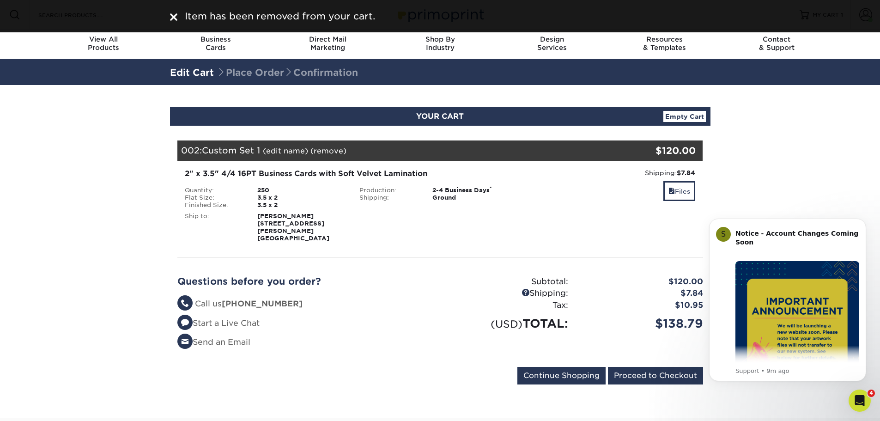
click at [272, 151] on link "(edit name)" at bounding box center [285, 150] width 45 height 9
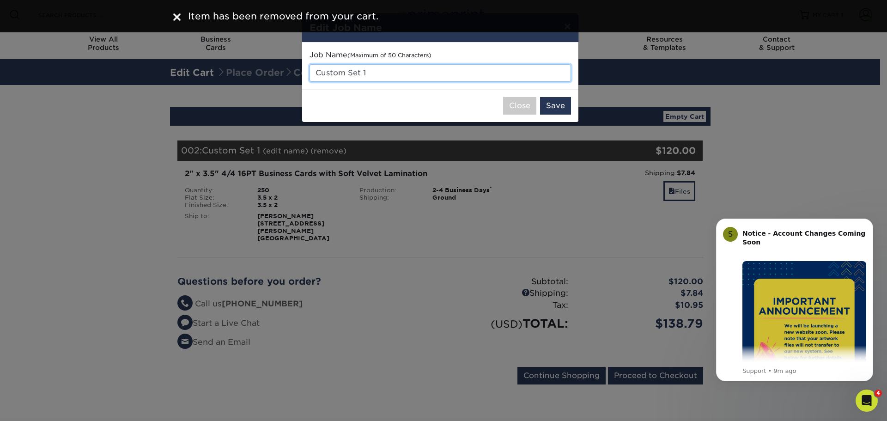
drag, startPoint x: 377, startPoint y: 73, endPoint x: 301, endPoint y: 70, distance: 76.7
click at [301, 70] on div "× Edit Job Name Job Name (Maximum of 50 Characters) Custom Set 1 Close Save" at bounding box center [443, 210] width 887 height 421
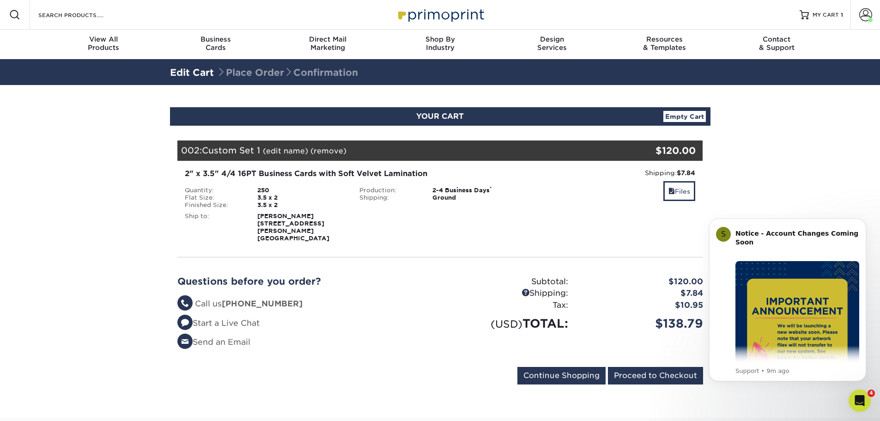
click at [294, 151] on link "(edit name)" at bounding box center [285, 150] width 45 height 9
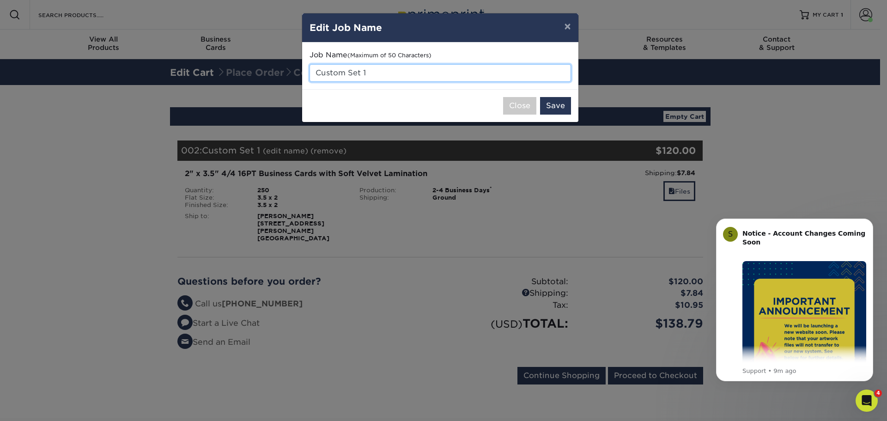
drag, startPoint x: 450, startPoint y: 71, endPoint x: 244, endPoint y: 64, distance: 206.1
click at [244, 64] on div "× Edit Job Name Job Name (Maximum of 50 Characters) Custom Set 1 Close Save" at bounding box center [443, 210] width 887 height 421
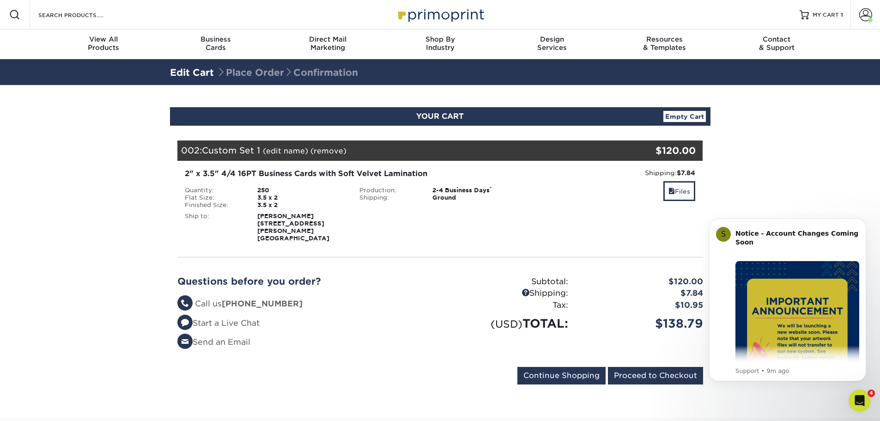
click at [283, 142] on div "002: Custom Set 1 (edit name) (remove) Are you sure you want to remove this pro…" at bounding box center [396, 150] width 438 height 20
click at [285, 146] on div "002: Custom Set 1 (edit name) (remove) Are you sure you want to remove this pro…" at bounding box center [396, 150] width 438 height 20
drag, startPoint x: 281, startPoint y: 157, endPoint x: 286, endPoint y: 151, distance: 7.6
click at [282, 157] on div "002: Custom Set 1 (edit name) (remove) Are you sure you want to remove this pro…" at bounding box center [396, 150] width 438 height 20
click at [286, 150] on link "(edit name)" at bounding box center [285, 150] width 45 height 9
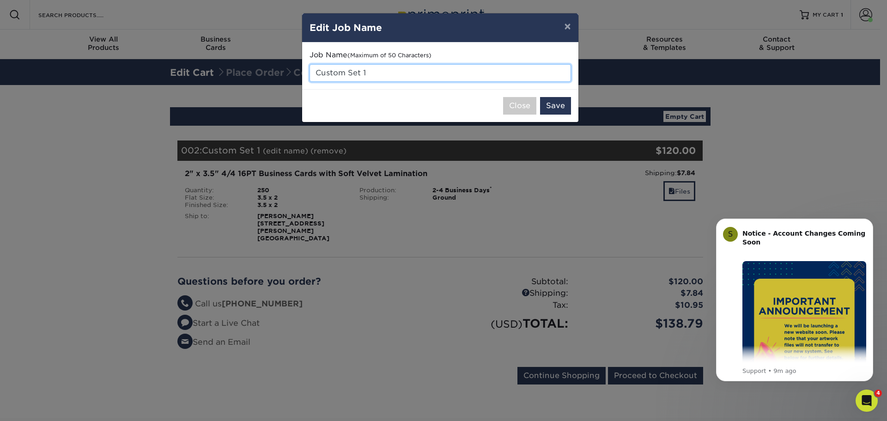
drag, startPoint x: 366, startPoint y: 73, endPoint x: 318, endPoint y: 70, distance: 47.7
click at [318, 70] on input "Custom Set 1" at bounding box center [439, 73] width 261 height 18
type input "C"
type input "[PERSON_NAME]"
click at [559, 103] on button "Save" at bounding box center [555, 106] width 31 height 18
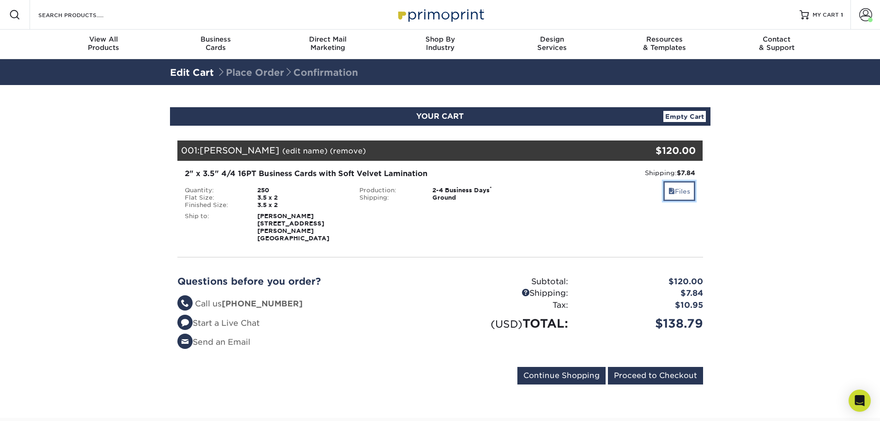
click at [675, 190] on link "Files" at bounding box center [679, 191] width 32 height 20
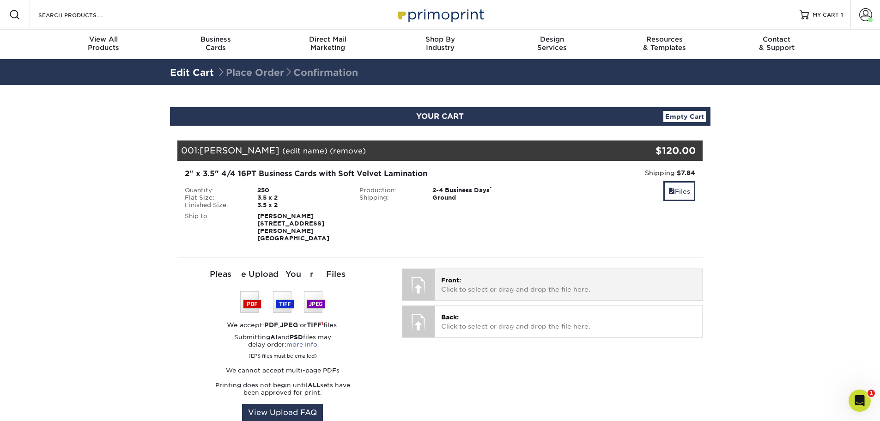
click at [514, 275] on p "Front: Click to select or drag and drop the file here." at bounding box center [568, 284] width 254 height 19
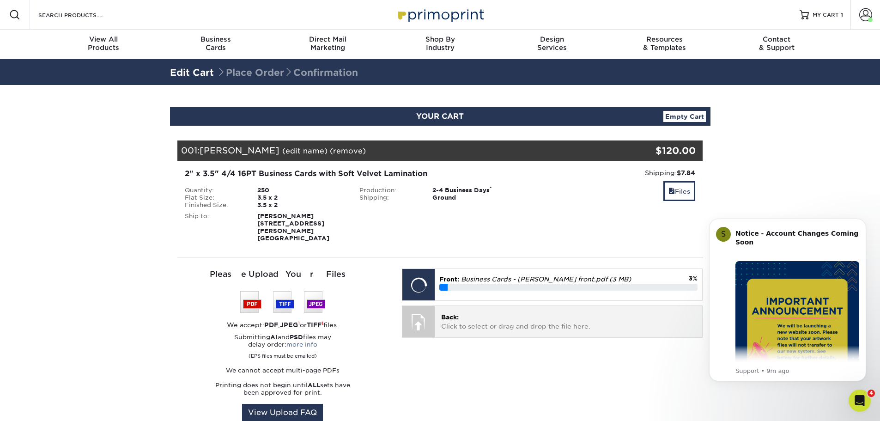
click at [491, 312] on p "Back: Click to select or drag and drop the file here." at bounding box center [568, 321] width 254 height 19
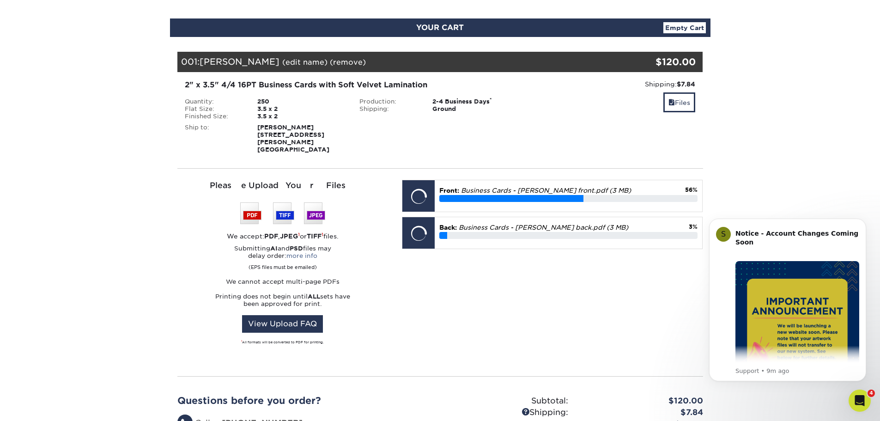
scroll to position [92, 0]
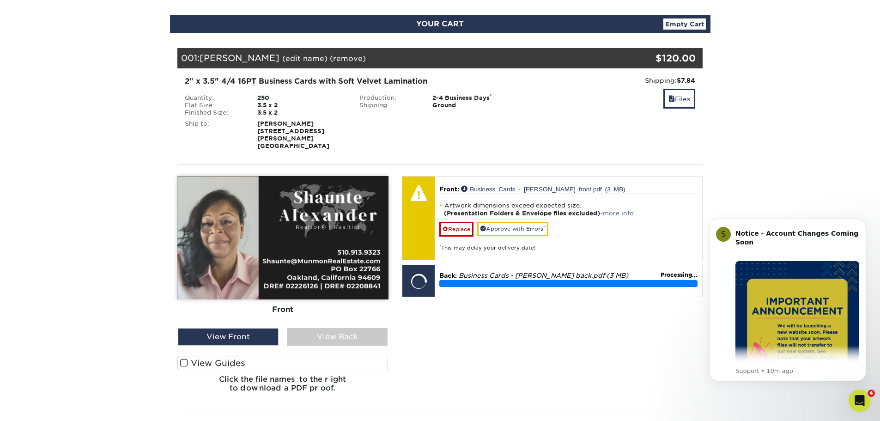
click at [180, 358] on span at bounding box center [184, 362] width 8 height 9
click at [0, 0] on input "View Guides" at bounding box center [0, 0] width 0 height 0
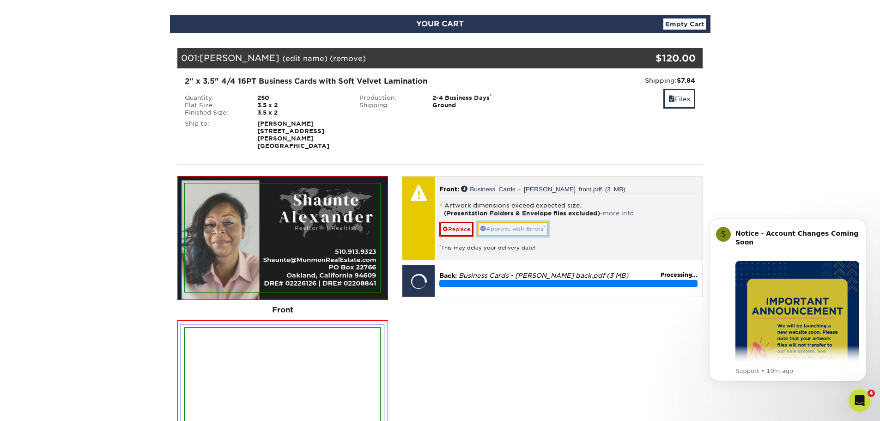
click at [514, 222] on link "Approve with Errors *" at bounding box center [512, 229] width 71 height 14
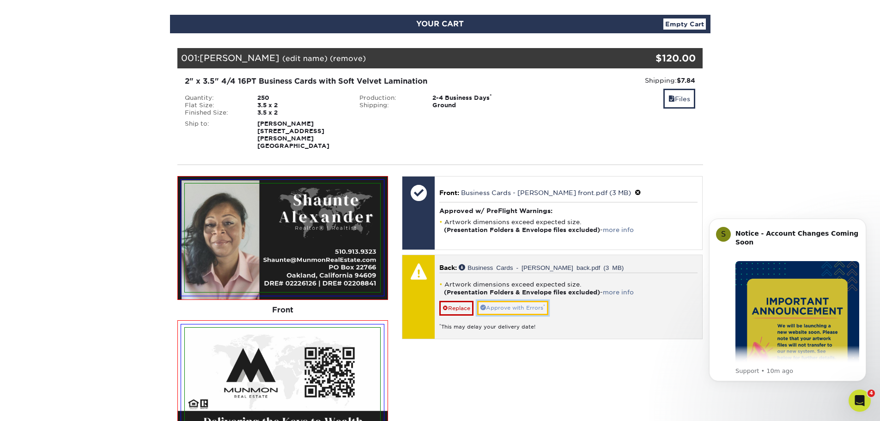
click at [513, 301] on link "Approve with Errors *" at bounding box center [512, 308] width 71 height 14
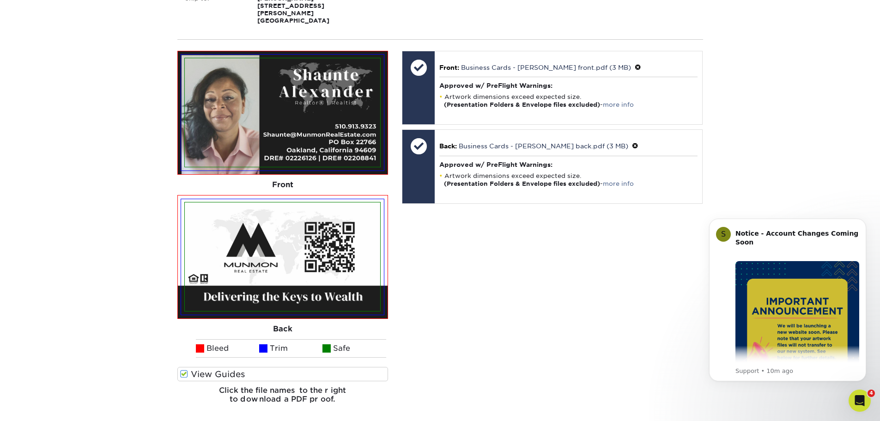
scroll to position [231, 0]
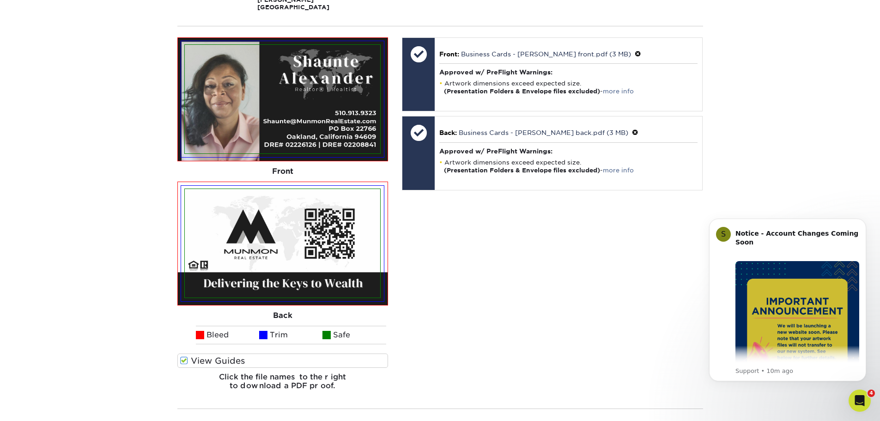
click at [489, 315] on div "Front: Click to select or drag and drop the file here. Choose file Business Car…" at bounding box center [552, 217] width 314 height 360
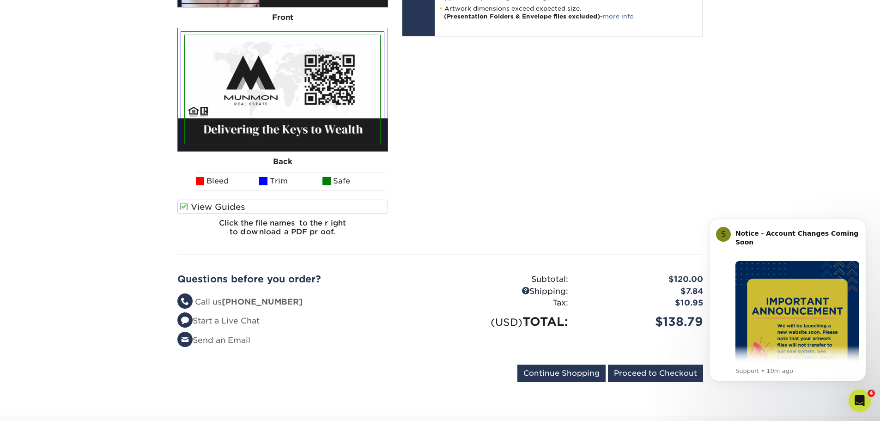
scroll to position [416, 0]
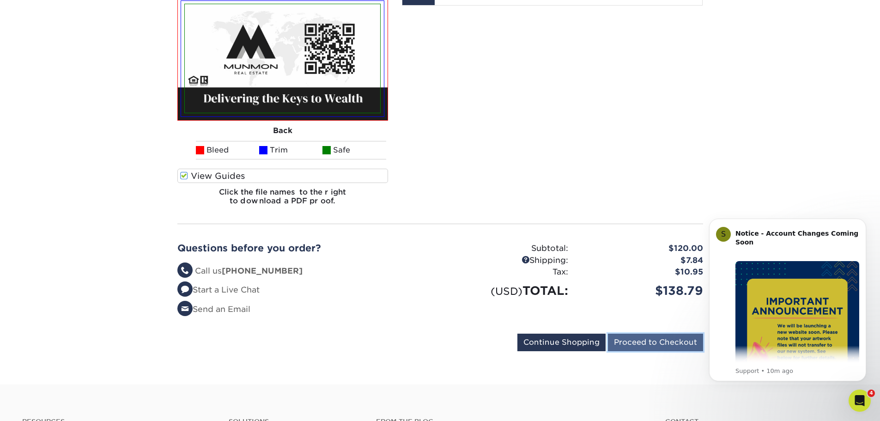
click at [642, 337] on input "Proceed to Checkout" at bounding box center [655, 342] width 95 height 18
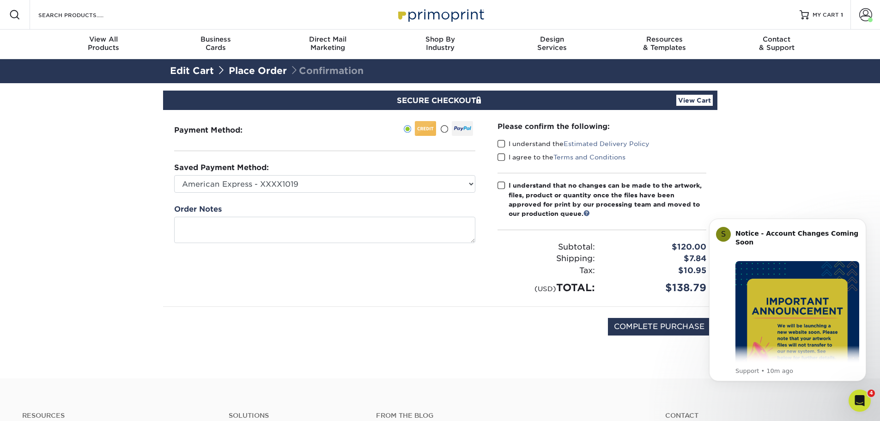
click at [502, 145] on span at bounding box center [501, 143] width 8 height 9
click at [0, 0] on input "I understand the Estimated Delivery Policy" at bounding box center [0, 0] width 0 height 0
click at [500, 158] on span at bounding box center [501, 157] width 8 height 9
click at [0, 0] on input "I agree to the Terms and Conditions" at bounding box center [0, 0] width 0 height 0
click at [500, 187] on span at bounding box center [501, 185] width 8 height 9
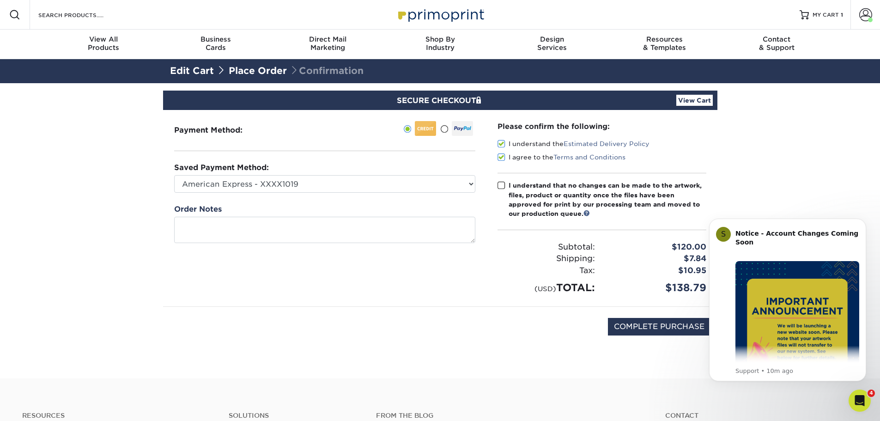
click at [0, 0] on input "I understand that no changes can be made to the artwork, files, product or quan…" at bounding box center [0, 0] width 0 height 0
click at [655, 326] on input "COMPLETE PURCHASE" at bounding box center [659, 327] width 103 height 18
type input "PROCESSING, PLEASE WAIT..."
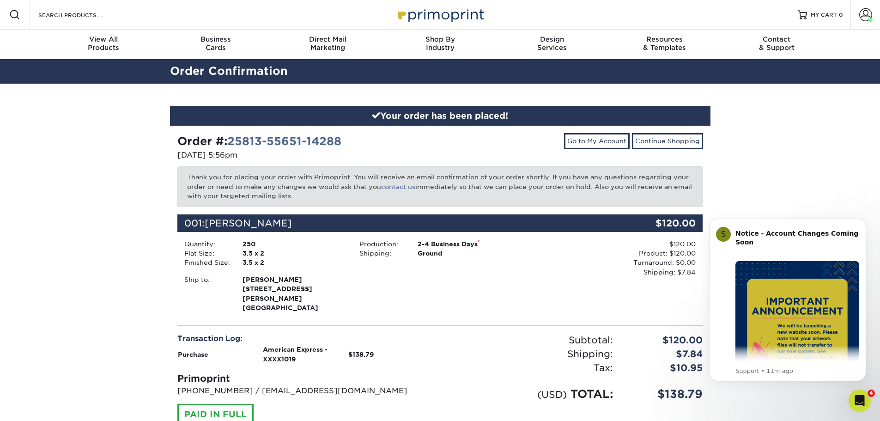
click at [816, 163] on div "Your order has been placed! Order #: 25813-55651-14288 08/13/2025 5:56pm Go to …" at bounding box center [440, 289] width 880 height 411
